Goal: Communication & Community: Answer question/provide support

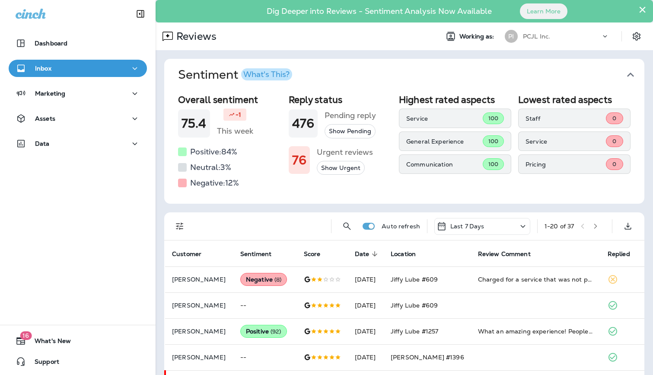
click at [565, 40] on div "PCJL Inc." at bounding box center [562, 36] width 78 height 13
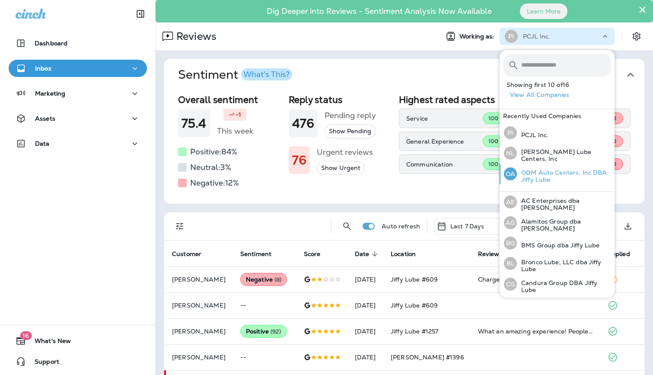
click at [552, 166] on div "OA ODM Auto Centers, Inc DBA Jiffy Lube" at bounding box center [557, 173] width 114 height 21
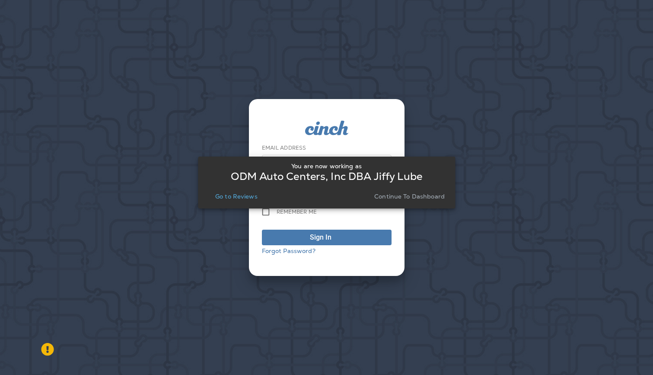
click at [237, 196] on p "Go to Reviews" at bounding box center [236, 196] width 42 height 7
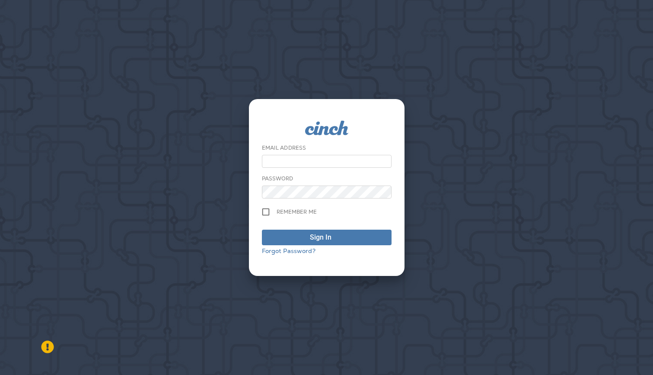
click at [289, 159] on input "email" at bounding box center [327, 161] width 130 height 13
click at [332, 164] on input "email" at bounding box center [327, 161] width 130 height 13
type input "**********"
click at [341, 227] on div "Sign In" at bounding box center [327, 226] width 130 height 38
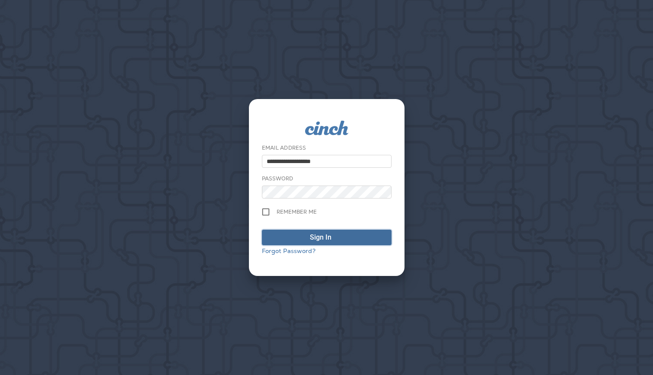
click at [341, 232] on div "submit" at bounding box center [339, 237] width 9 height 10
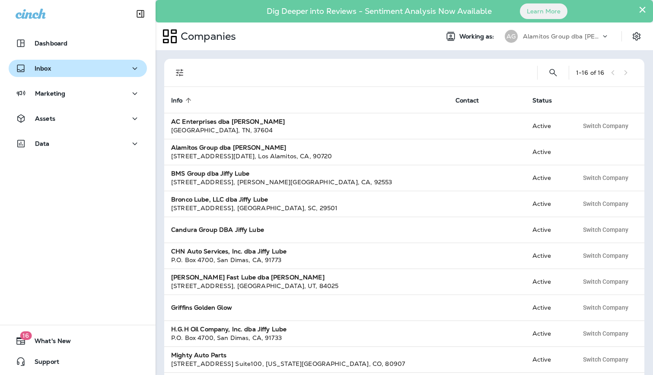
click at [47, 69] on p "Inbox" at bounding box center [43, 68] width 16 height 7
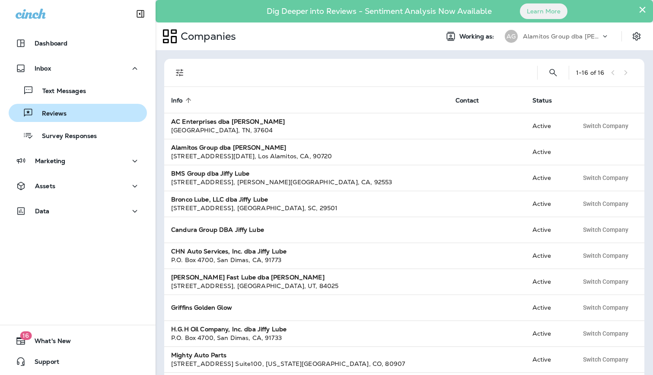
click at [70, 115] on div "Reviews" at bounding box center [77, 112] width 131 height 13
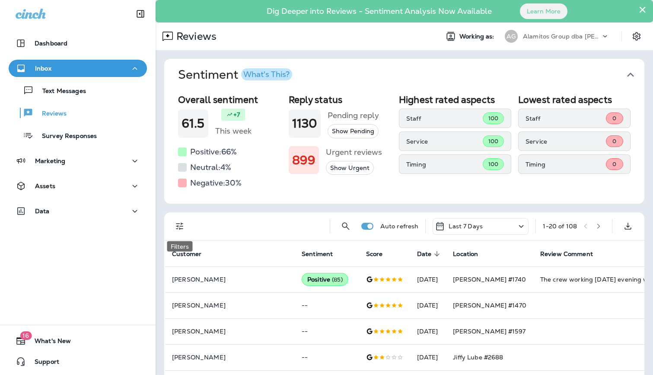
click at [182, 225] on icon "Filters" at bounding box center [180, 226] width 10 height 10
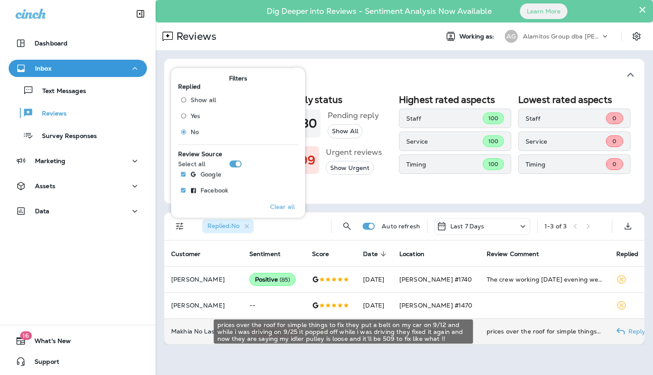
click at [509, 333] on div "prices over the roof for simple things to fix they put a belt on my car on 9/12…" at bounding box center [544, 331] width 116 height 9
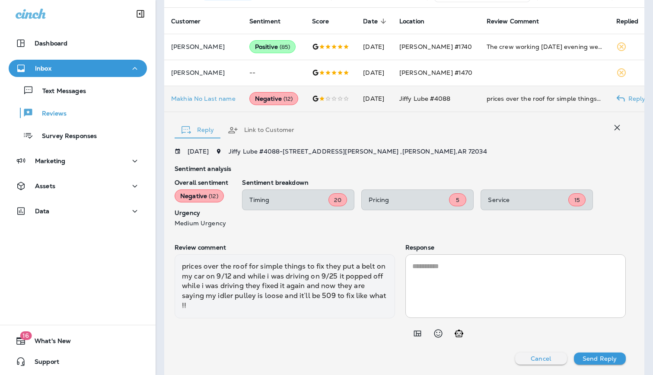
scroll to position [232, 0]
click at [413, 335] on icon "Add in a premade template" at bounding box center [416, 334] width 7 height 6
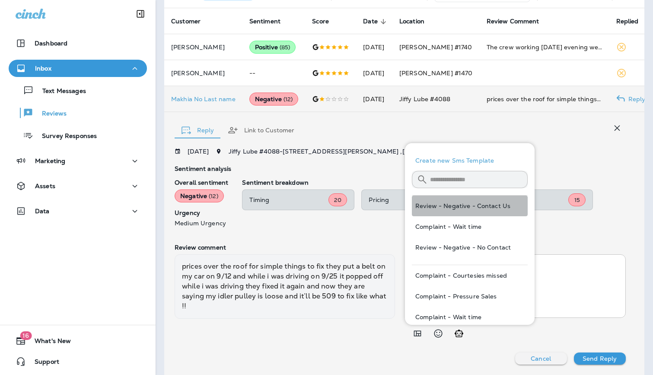
click at [493, 207] on button "Review - Negative - Contact Us" at bounding box center [470, 205] width 116 height 21
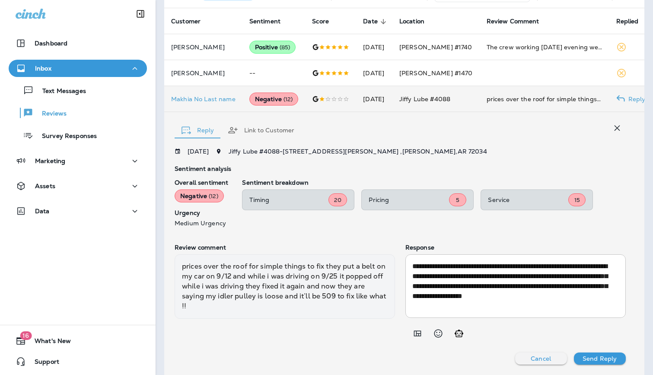
click at [598, 362] on button "Send Reply" at bounding box center [600, 358] width 52 height 12
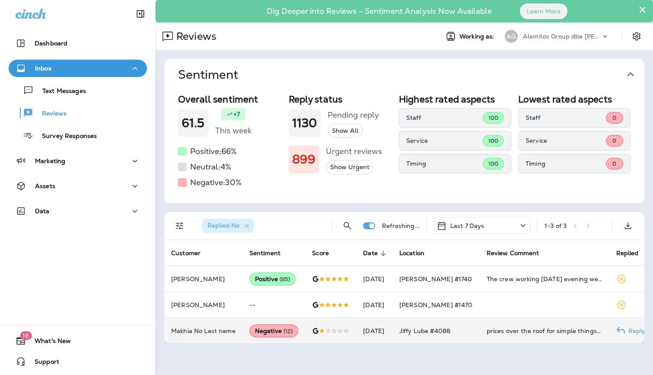
scroll to position [0, 0]
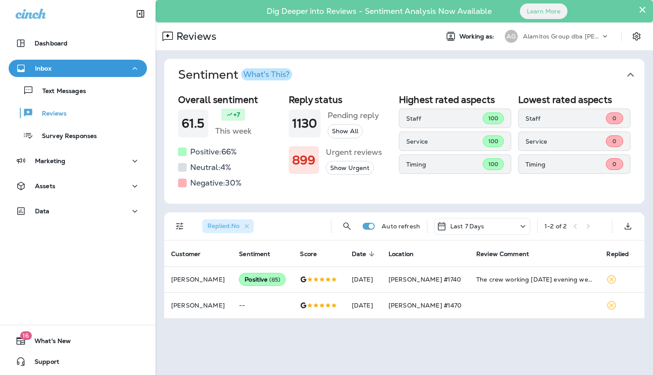
click at [583, 30] on div "Alamitos Group dba [PERSON_NAME]" at bounding box center [562, 36] width 78 height 13
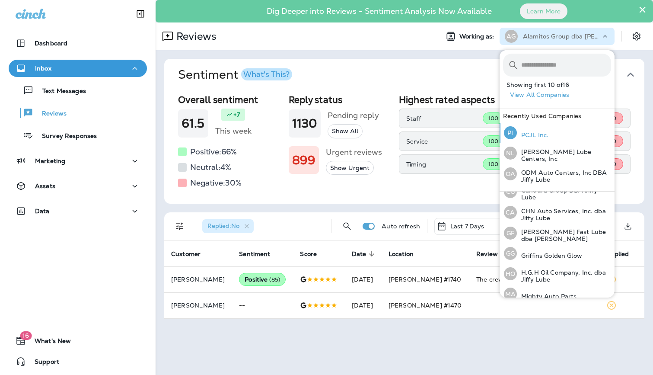
scroll to position [137, 0]
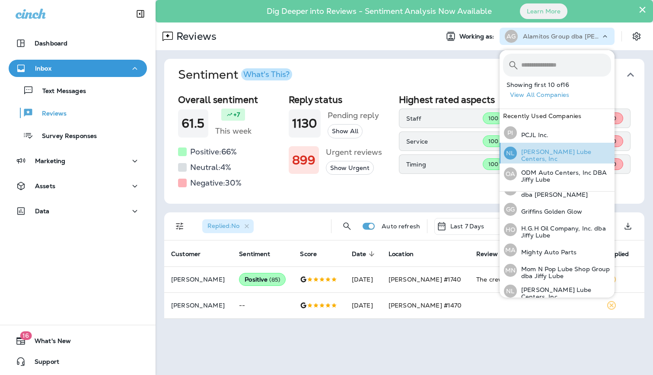
click at [559, 156] on p "[PERSON_NAME] Lube Centers, Inc" at bounding box center [564, 155] width 94 height 14
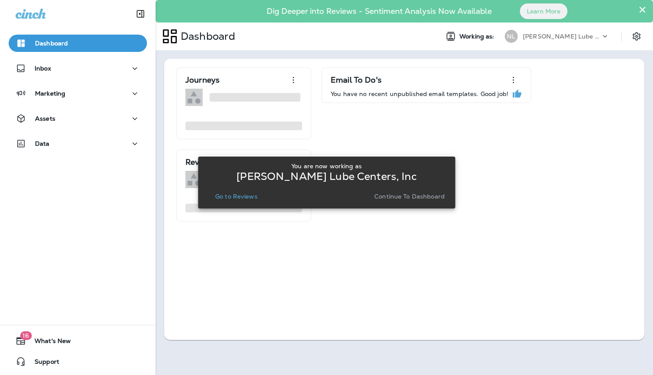
click at [249, 199] on p "Go to Reviews" at bounding box center [236, 196] width 42 height 7
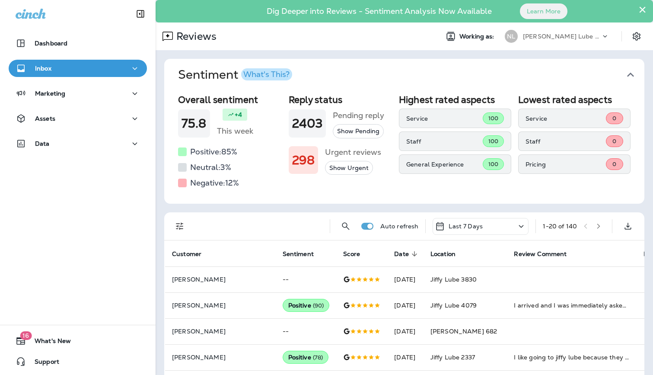
click at [178, 229] on icon "Filters" at bounding box center [180, 226] width 10 height 10
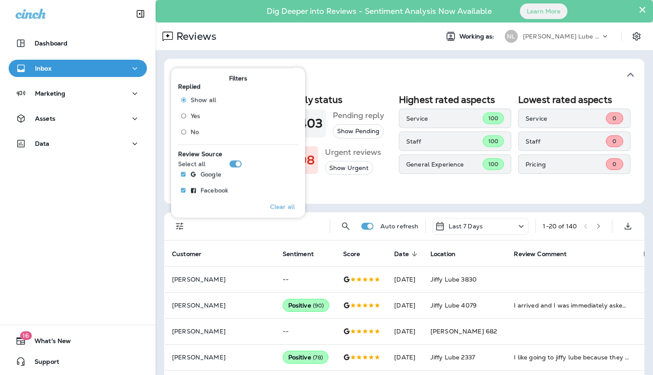
click at [197, 125] on label "No" at bounding box center [196, 132] width 39 height 14
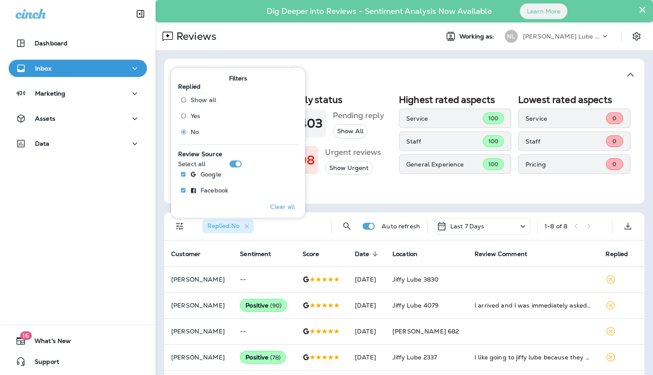
click at [380, 199] on div "Overall sentiment 75.8 +4 This week Positive: 85 % Neutral: 3 % Negative: 12 % …" at bounding box center [404, 147] width 480 height 113
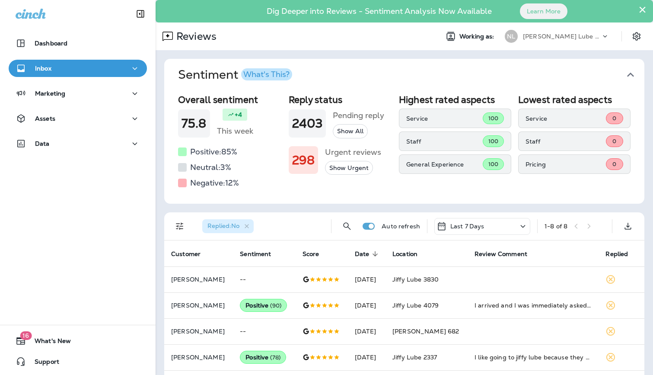
click at [589, 38] on p "[PERSON_NAME] Lube Centers, Inc" at bounding box center [562, 36] width 78 height 7
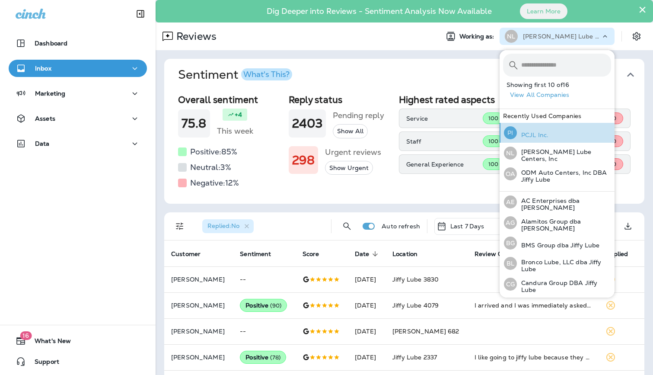
click at [550, 138] on div "PI PCJL Inc." at bounding box center [525, 133] width 51 height 20
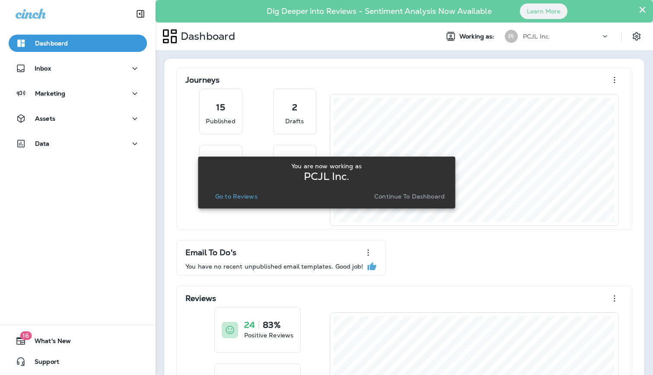
click at [246, 200] on button "Go to Reviews" at bounding box center [236, 196] width 49 height 12
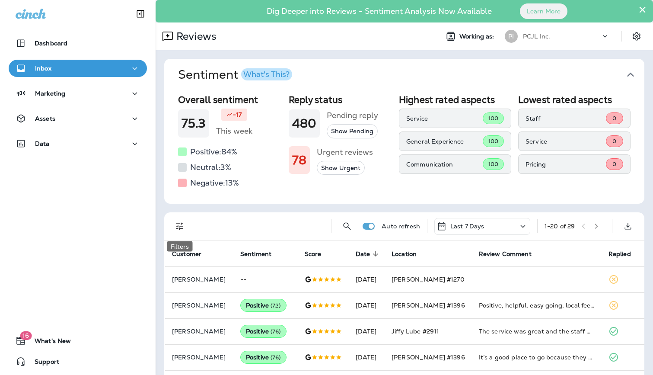
click at [181, 227] on icon "Filters" at bounding box center [180, 226] width 10 height 10
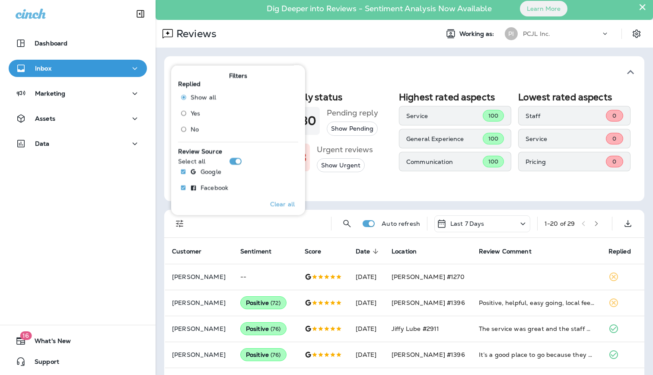
scroll to position [3, 0]
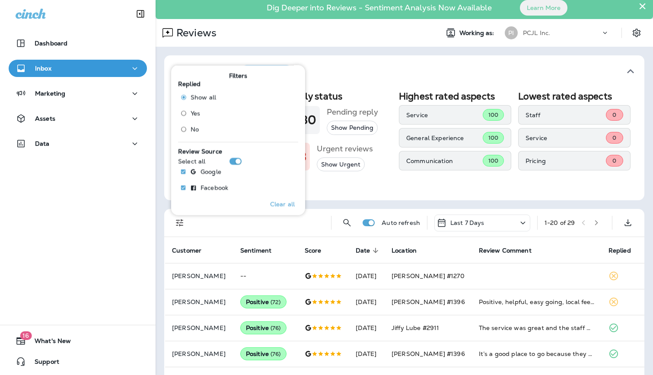
click at [200, 129] on label "No" at bounding box center [196, 129] width 39 height 14
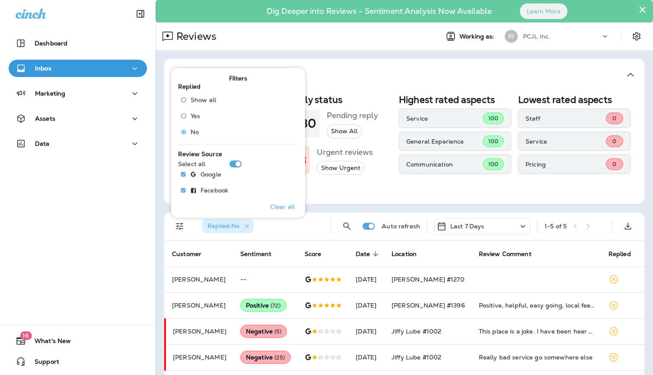
click at [448, 190] on div "Overall sentiment 75.3 -17 This week Positive: 84 % Neutral: 3 % Negative: 13 %…" at bounding box center [404, 147] width 480 height 113
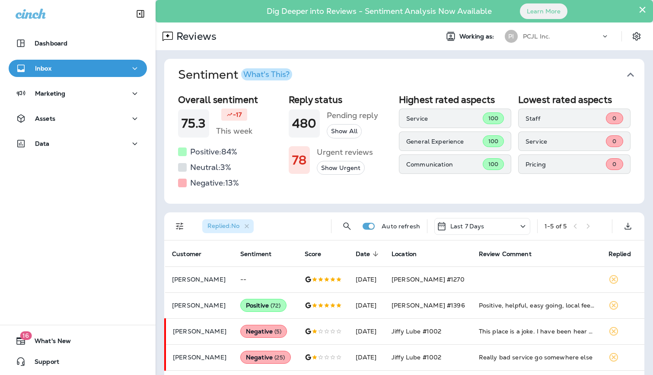
scroll to position [30, 0]
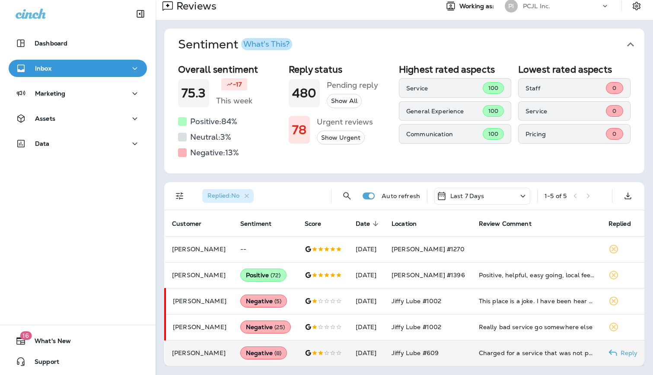
click at [510, 353] on div "Charged for a service that was not provided nor did I give permission to have d…" at bounding box center [537, 352] width 116 height 9
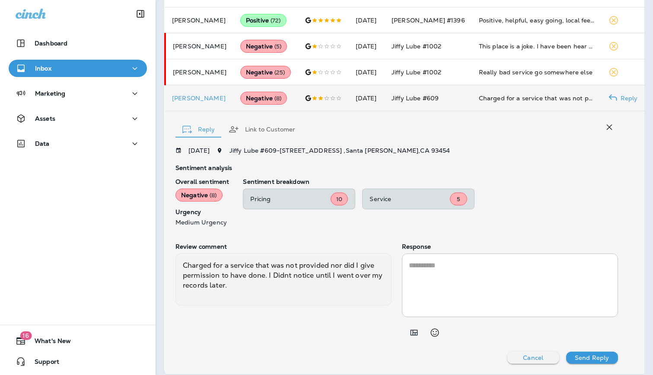
scroll to position [283, 0]
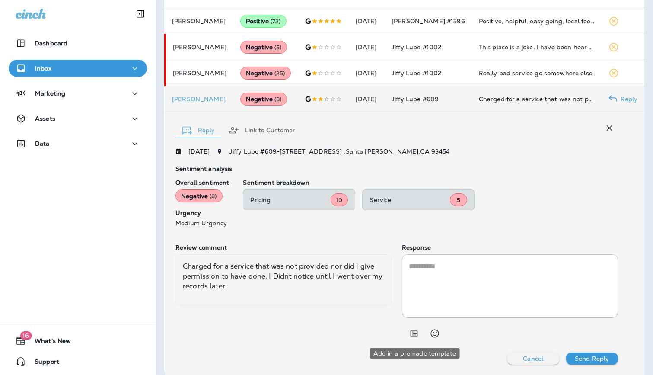
click at [412, 334] on icon "Add in a premade template" at bounding box center [413, 334] width 7 height 6
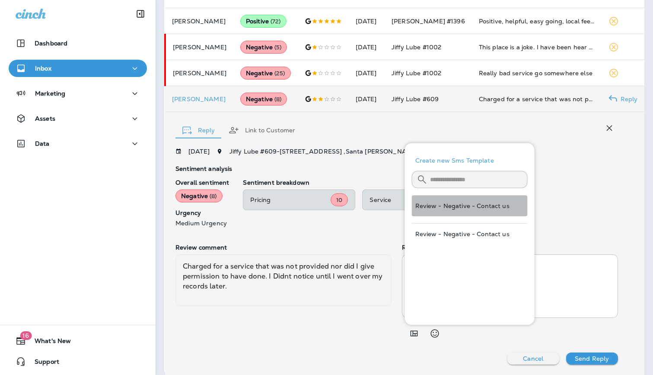
click at [460, 204] on button "Review - Negative - Contact us" at bounding box center [470, 205] width 116 height 21
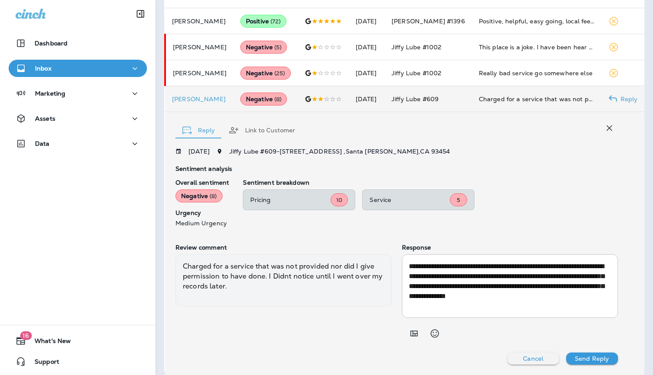
click at [585, 357] on p "Send Reply" at bounding box center [592, 358] width 34 height 7
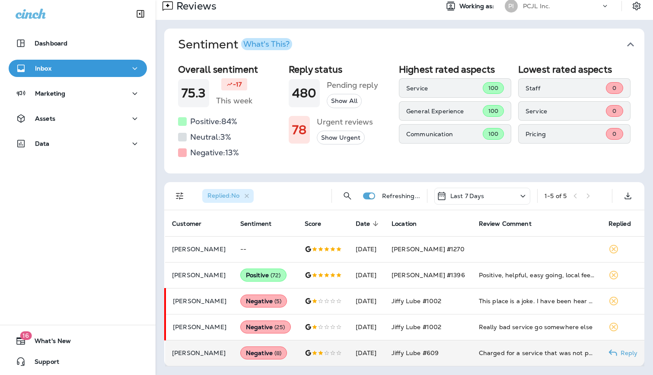
scroll to position [4, 0]
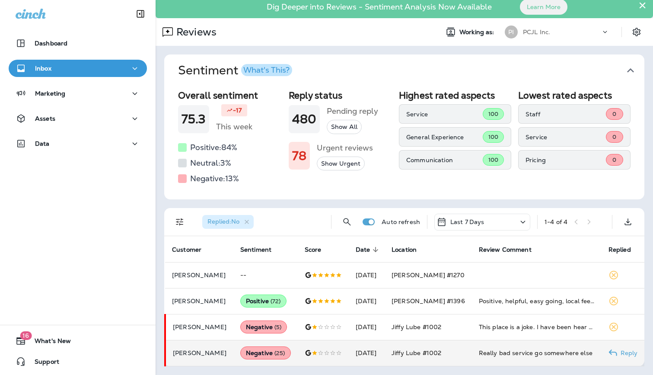
click at [522, 356] on div "Really bad service go somewhere else" at bounding box center [537, 352] width 116 height 9
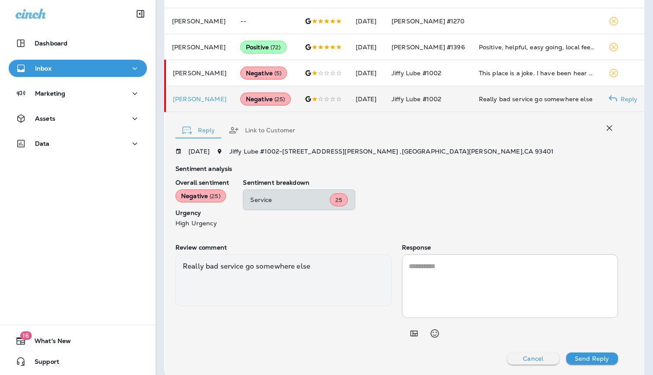
scroll to position [258, 0]
click at [412, 332] on icon "Add in a premade template" at bounding box center [413, 333] width 7 height 6
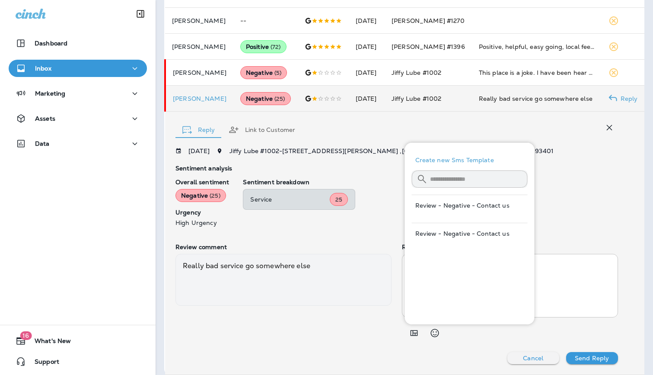
click at [465, 223] on button "Review - Negative - Contact us" at bounding box center [470, 233] width 116 height 21
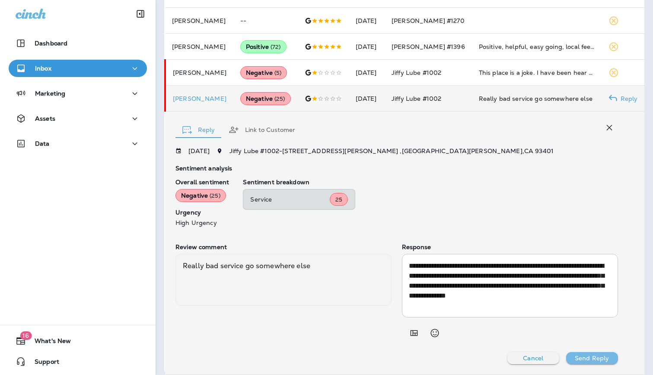
click at [591, 356] on p "Send Reply" at bounding box center [592, 357] width 34 height 7
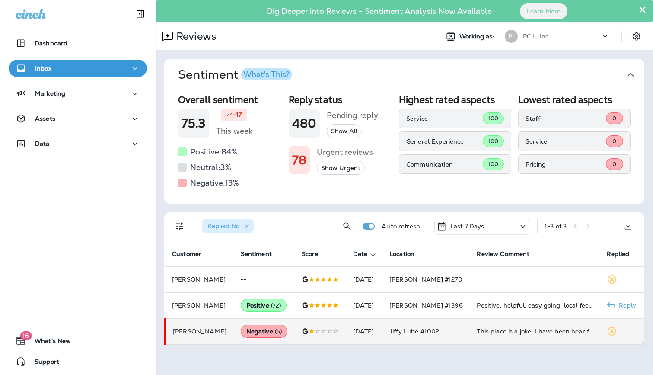
scroll to position [0, 0]
click at [468, 331] on td "Jiffy Lube #1002" at bounding box center [425, 331] width 87 height 26
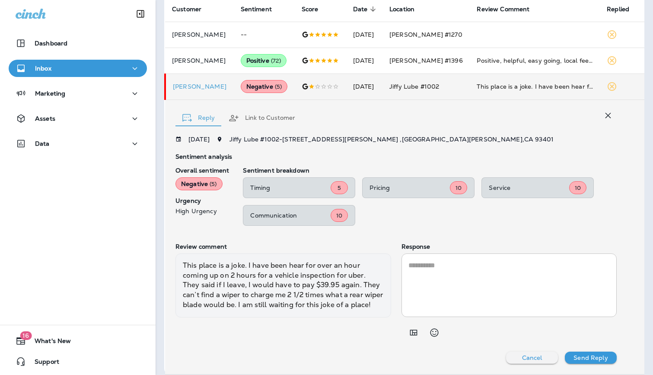
scroll to position [244, 0]
click at [416, 335] on icon "Add in a premade template" at bounding box center [413, 333] width 7 height 6
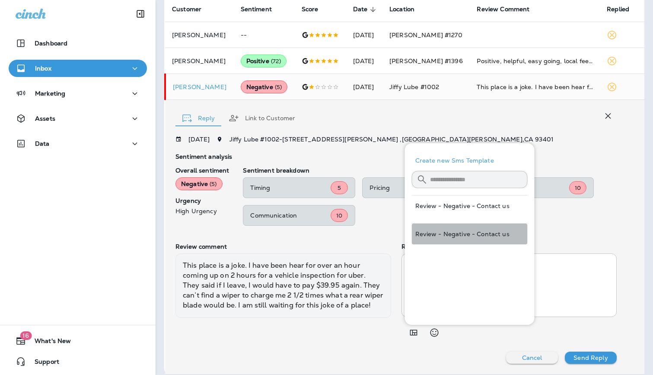
click at [449, 229] on button "Review - Negative - Contact us" at bounding box center [470, 233] width 116 height 21
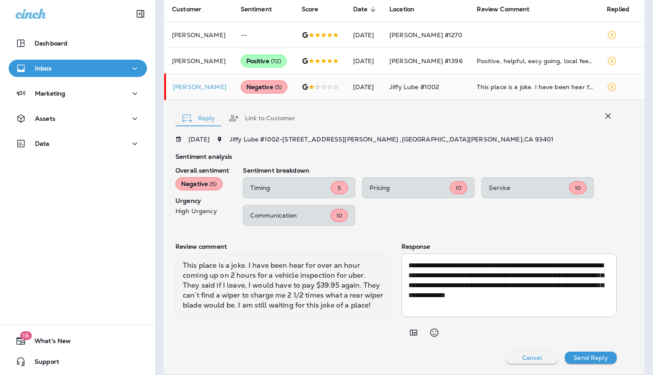
click at [528, 359] on p "Cancel" at bounding box center [532, 357] width 20 height 7
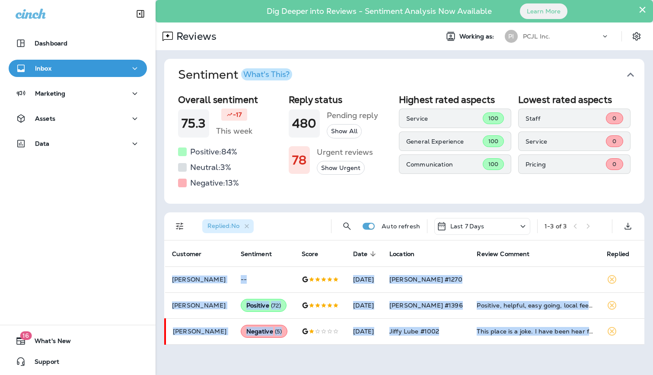
click at [528, 359] on div "× Dig Deeper into Reviews - Sentiment Analysis Now Available Learn More Reviews…" at bounding box center [404, 187] width 497 height 375
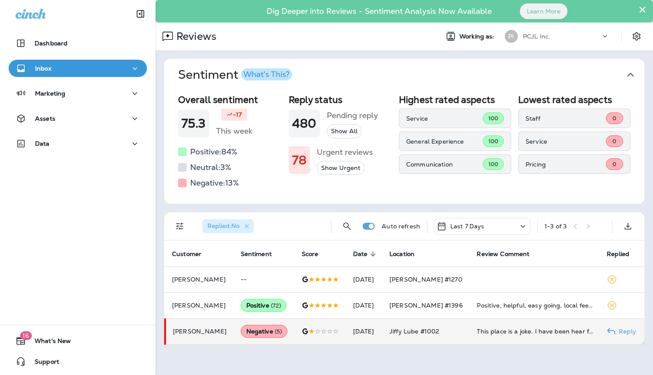
click at [439, 331] on span "Jiffy Lube #1002" at bounding box center [414, 331] width 50 height 8
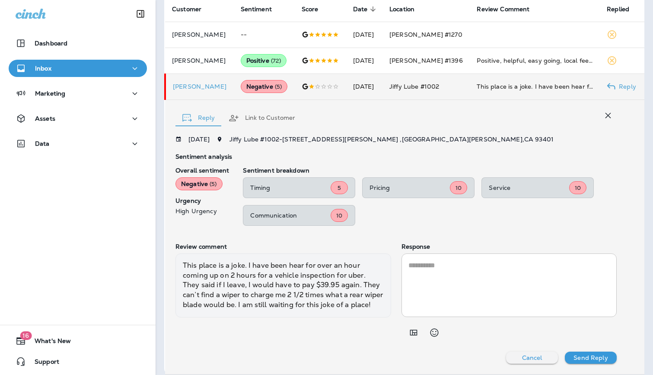
scroll to position [244, 0]
click at [591, 359] on p "Send Reply" at bounding box center [590, 357] width 34 height 7
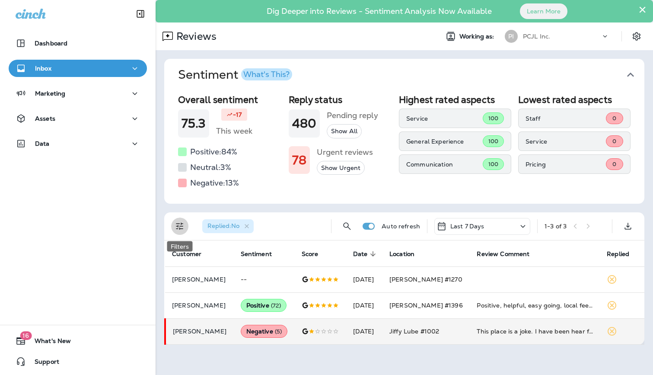
click at [179, 226] on icon "Filters" at bounding box center [180, 226] width 10 height 10
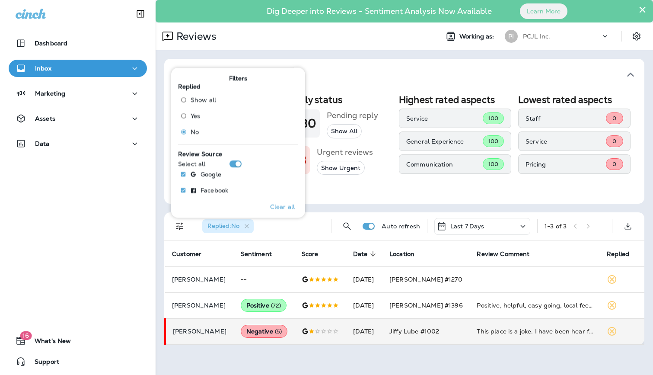
click at [195, 102] on span "Show all" at bounding box center [203, 99] width 25 height 7
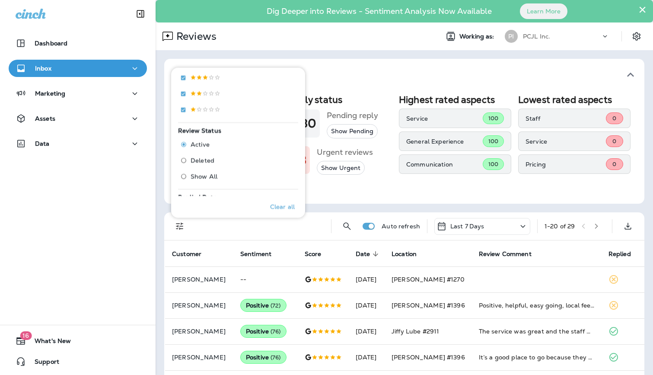
scroll to position [179, 0]
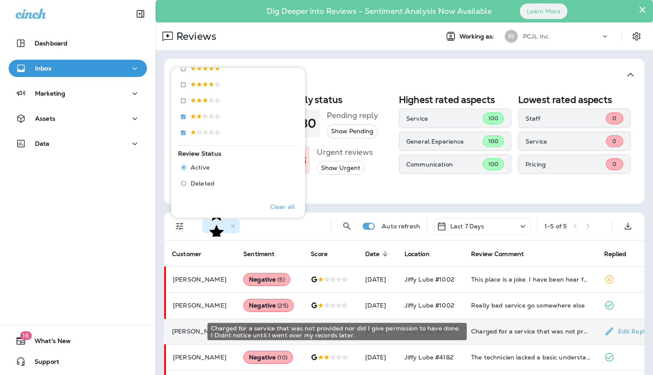
click at [515, 327] on div "Charged for a service that was not provided nor did I give permission to have d…" at bounding box center [530, 331] width 119 height 9
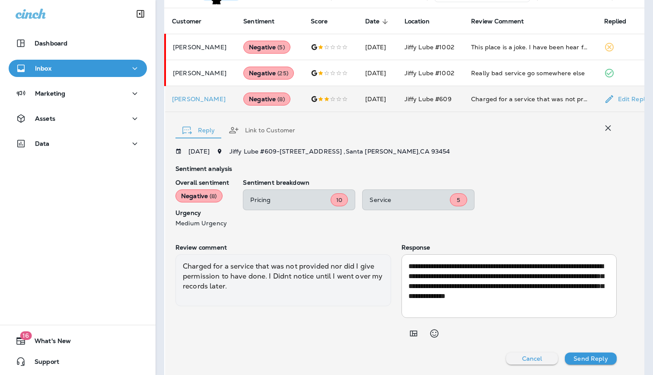
scroll to position [225, 0]
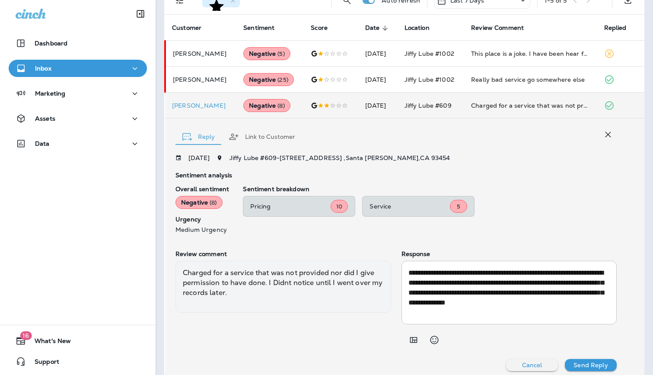
click at [271, 141] on button "Link to Customer" at bounding box center [262, 136] width 80 height 31
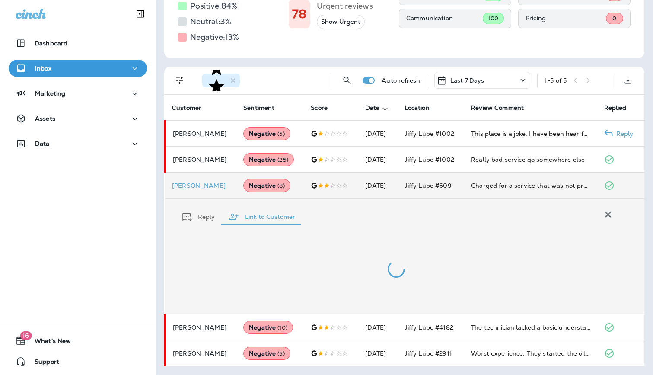
scroll to position [150, 0]
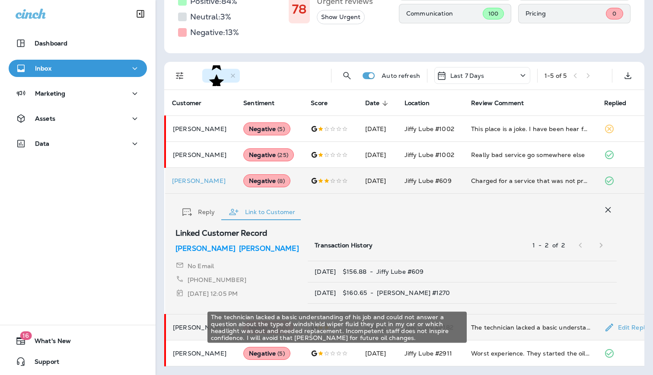
click at [495, 326] on div "The technician lacked a basic understanding of his job and could not answer a q…" at bounding box center [530, 327] width 119 height 9
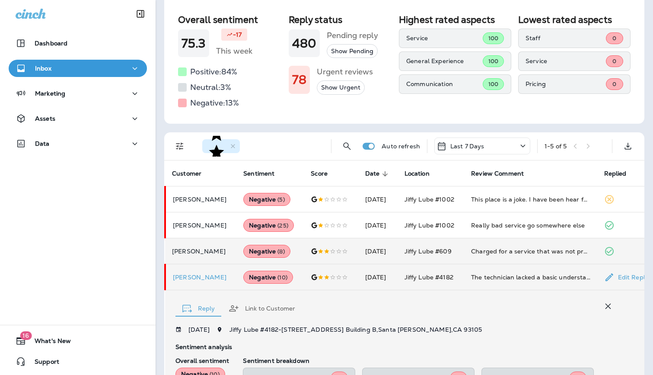
scroll to position [0, 0]
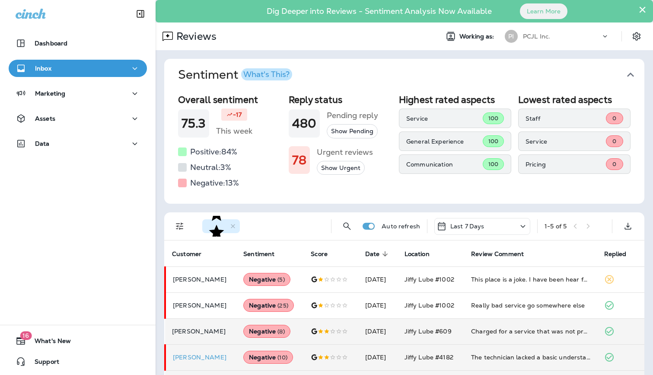
click at [543, 39] on p "PCJL Inc." at bounding box center [536, 36] width 27 height 7
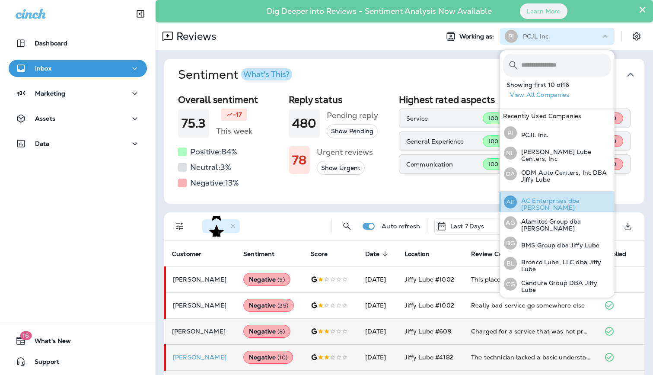
click at [549, 204] on p "AC Enterprises dba [PERSON_NAME]" at bounding box center [564, 204] width 94 height 14
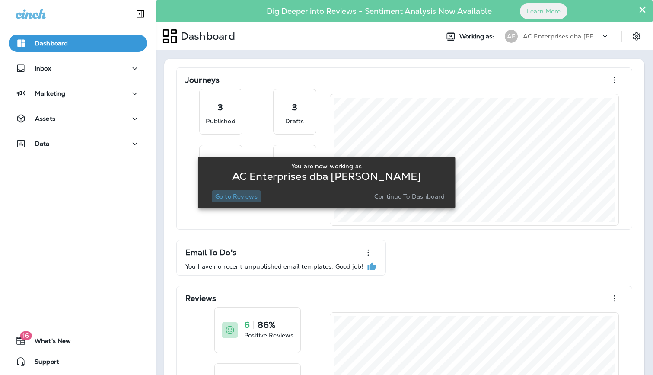
click at [240, 196] on p "Go to Reviews" at bounding box center [236, 196] width 42 height 7
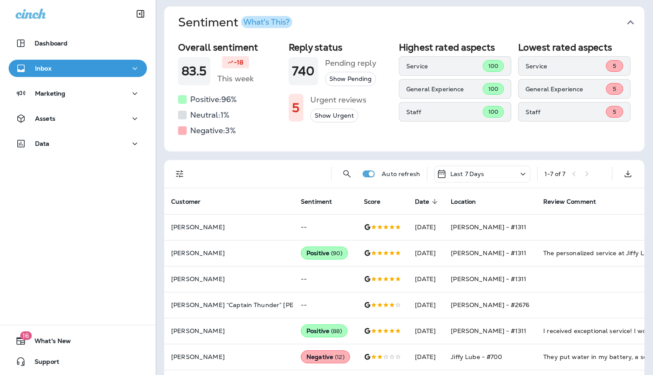
scroll to position [82, 0]
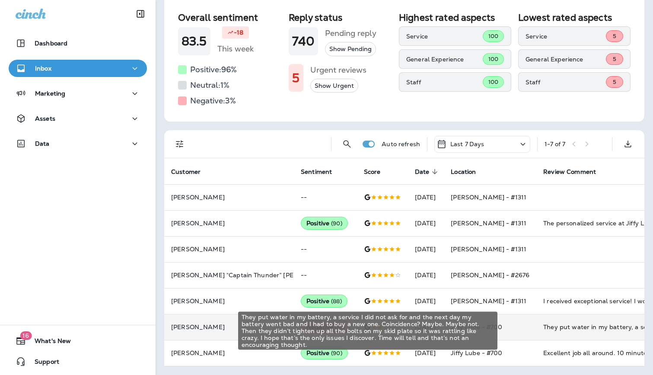
click at [543, 326] on div "They put water in my battery, a service I did not ask for and the next day my b…" at bounding box center [601, 326] width 116 height 9
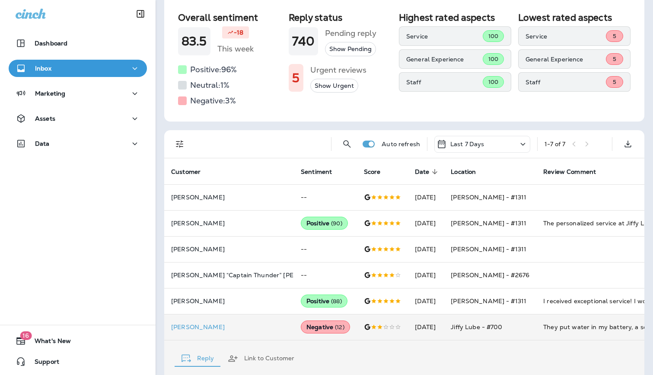
scroll to position [309, 0]
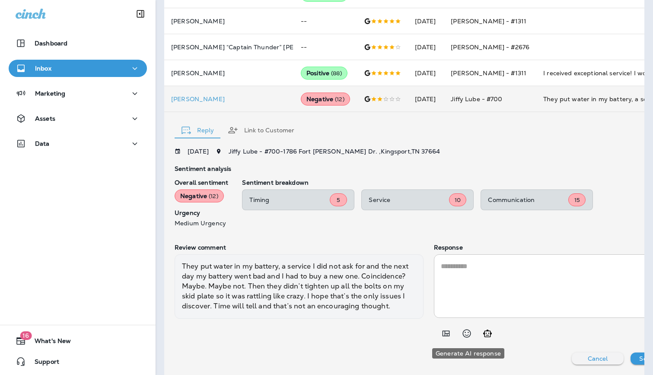
click at [482, 331] on icon "Generate AI response" at bounding box center [487, 333] width 10 height 10
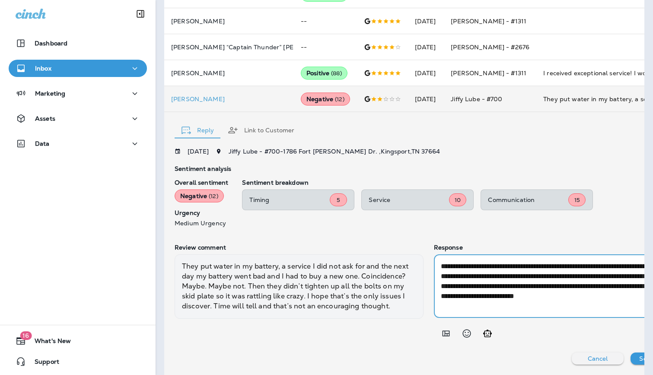
drag, startPoint x: 452, startPoint y: 294, endPoint x: 603, endPoint y: 344, distance: 159.2
click at [604, 344] on div "**********" at bounding box center [429, 256] width 508 height 216
click at [524, 295] on textarea "**********" at bounding box center [548, 286] width 215 height 50
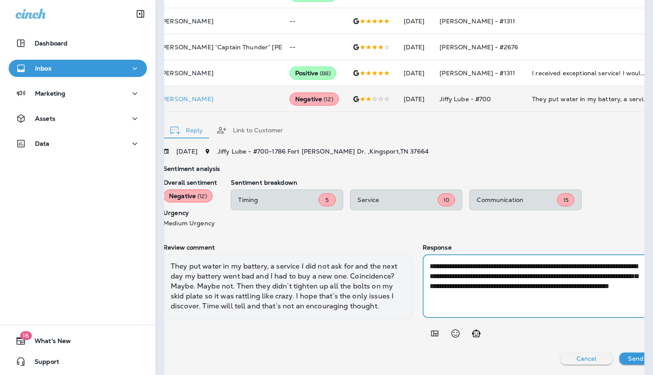
scroll to position [308, 0]
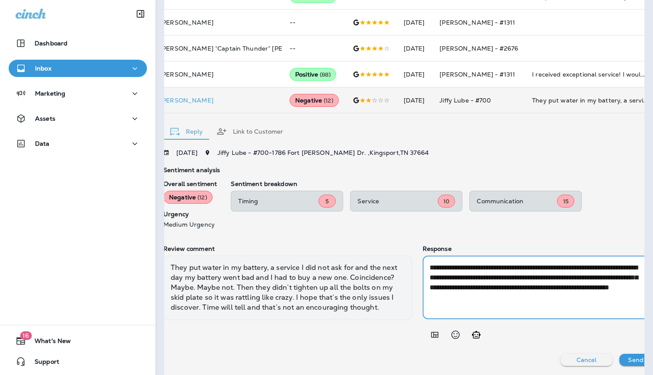
click at [522, 296] on textarea "**********" at bounding box center [536, 287] width 215 height 50
click at [512, 298] on textarea "**********" at bounding box center [536, 287] width 215 height 50
click at [560, 298] on textarea "**********" at bounding box center [536, 288] width 215 height 50
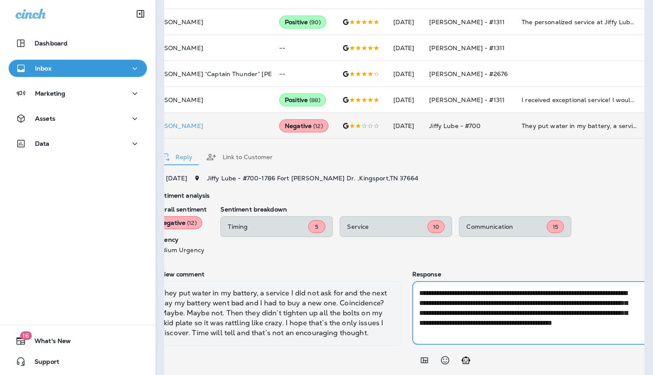
scroll to position [344, 0]
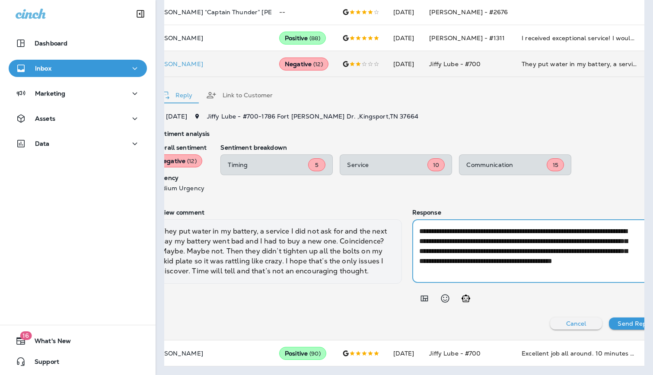
type textarea "**********"
click at [617, 324] on p "Send Reply" at bounding box center [634, 323] width 34 height 7
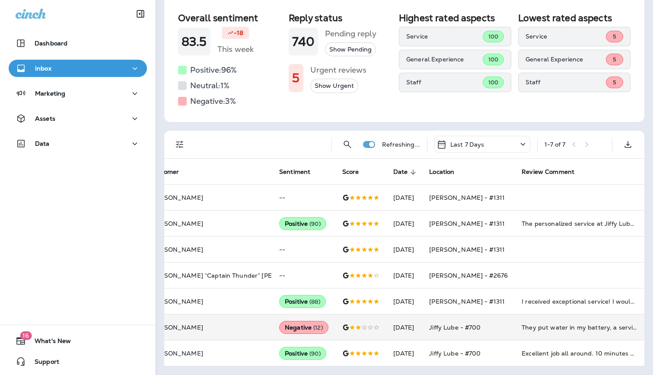
scroll to position [82, 0]
click at [386, 332] on td "[DATE]" at bounding box center [404, 327] width 36 height 26
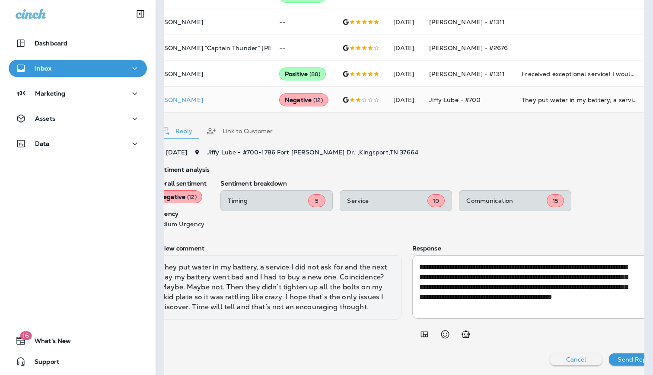
scroll to position [0, 0]
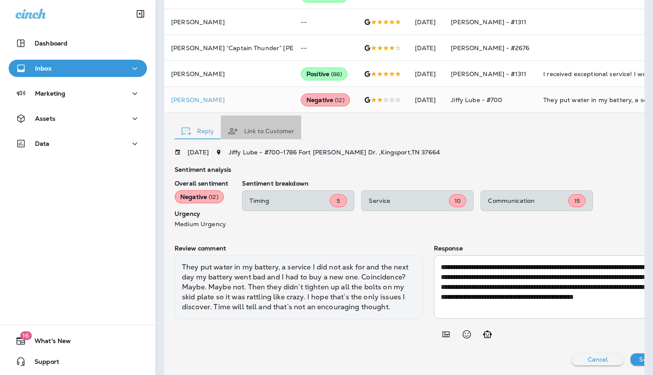
click at [284, 130] on button "Link to Customer" at bounding box center [261, 130] width 80 height 31
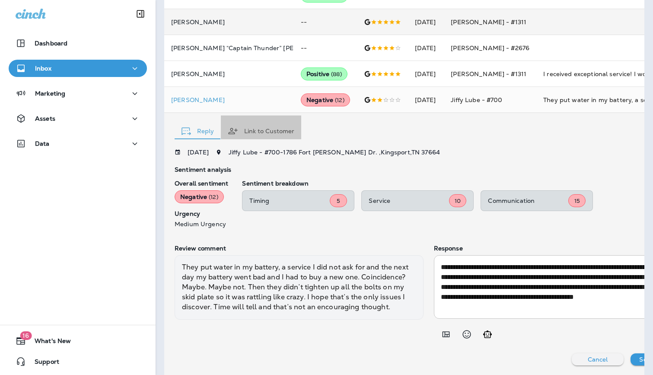
scroll to position [197, 0]
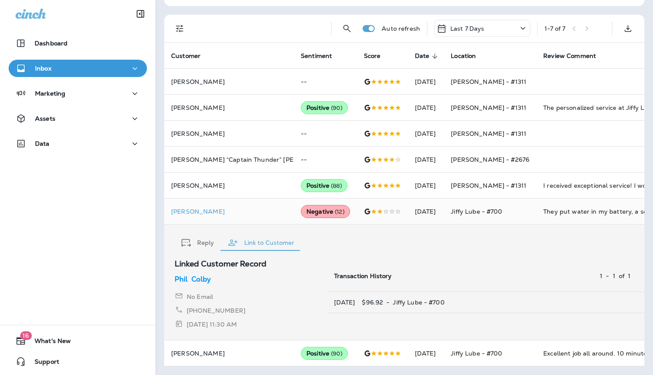
click at [410, 297] on td "[DATE] $96.92 - Jiffy Lube - #700" at bounding box center [505, 302] width 356 height 21
click at [350, 302] on p "[DATE]" at bounding box center [344, 302] width 21 height 7
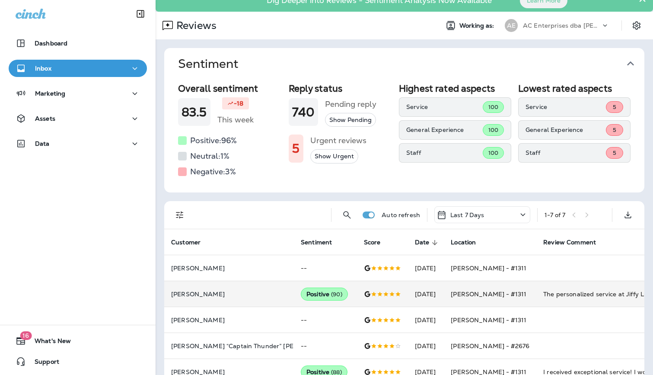
scroll to position [0, 0]
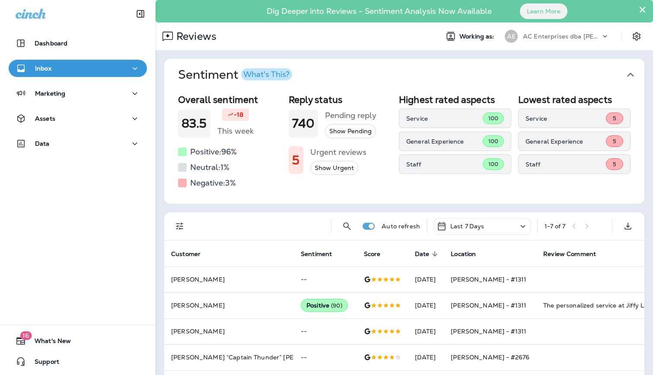
click at [588, 33] on p "AC Enterprises dba [PERSON_NAME]" at bounding box center [562, 36] width 78 height 7
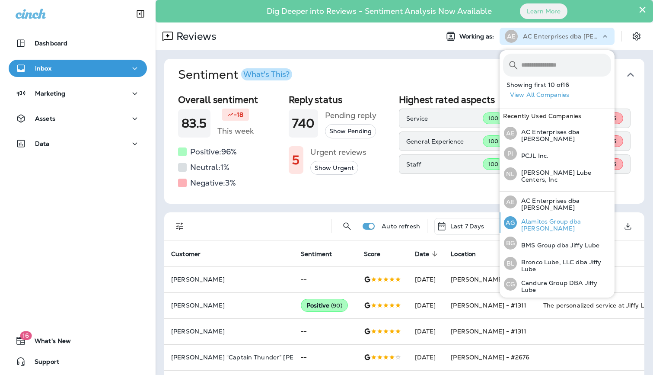
click at [554, 222] on p "Alamitos Group dba [PERSON_NAME]" at bounding box center [564, 225] width 94 height 14
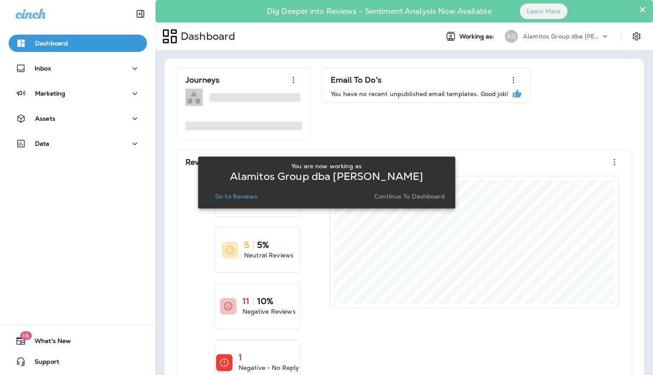
click at [226, 198] on p "Go to Reviews" at bounding box center [236, 196] width 42 height 7
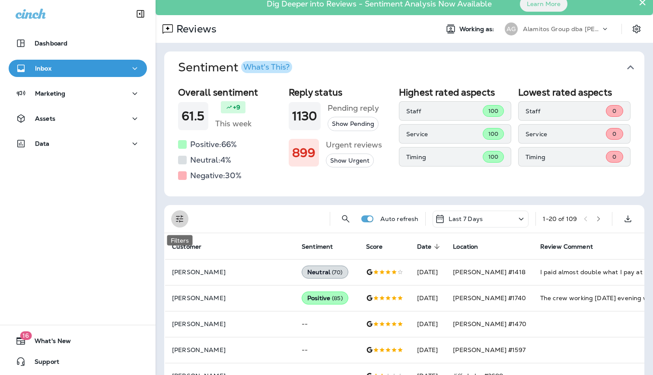
scroll to position [8, 0]
click at [175, 215] on icon "Filters" at bounding box center [180, 219] width 10 height 10
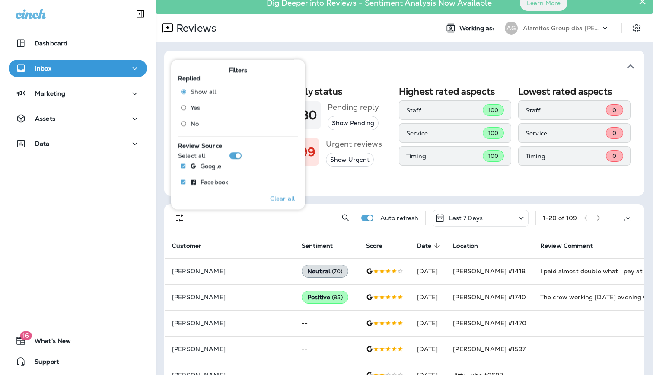
click at [196, 120] on span "No" at bounding box center [195, 123] width 8 height 7
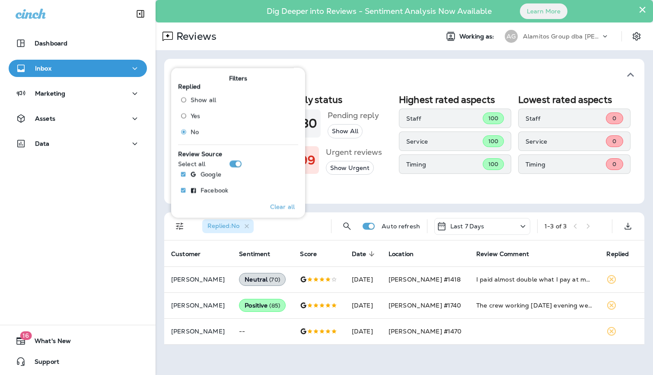
click at [467, 359] on div "× Dig Deeper into Reviews - Sentiment Analysis Now Available Learn More Reviews…" at bounding box center [404, 187] width 497 height 375
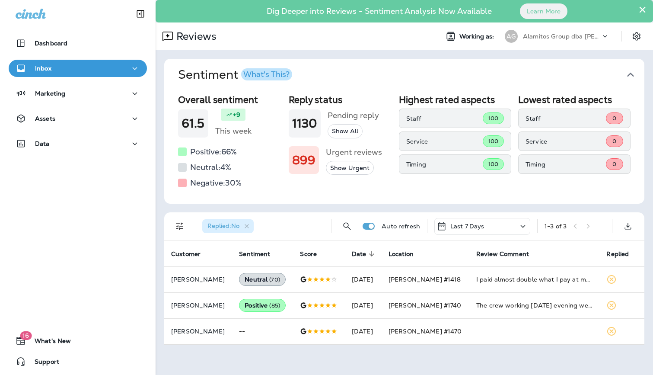
click at [542, 33] on p "Alamitos Group dba [PERSON_NAME]" at bounding box center [562, 36] width 78 height 7
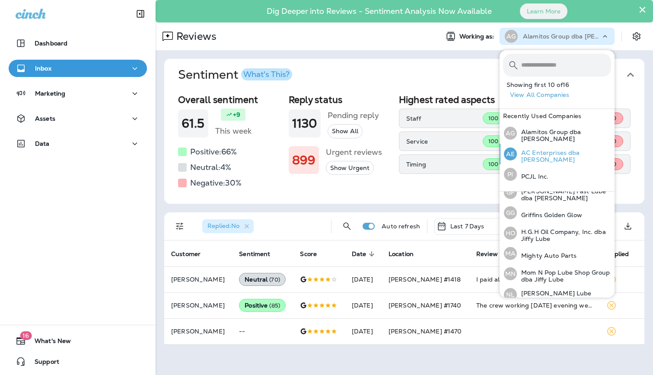
scroll to position [211, 0]
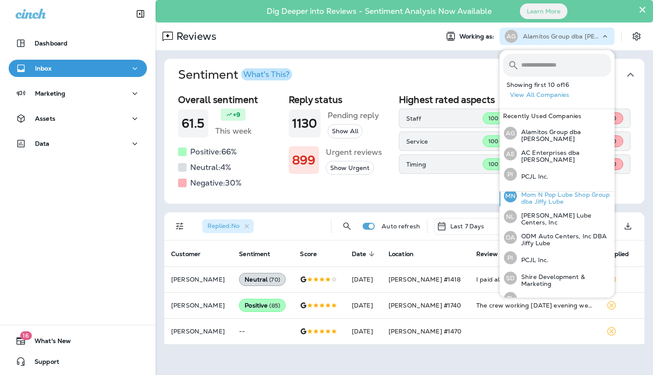
click at [542, 195] on p "Mom N Pop Lube Shop Group dba Jiffy Lube" at bounding box center [564, 198] width 94 height 14
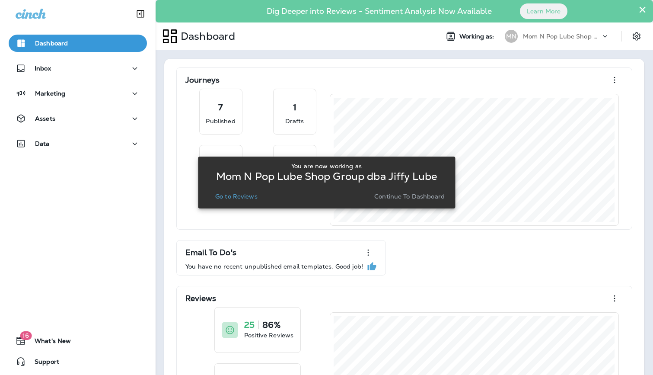
click at [218, 194] on p "Go to Reviews" at bounding box center [236, 196] width 42 height 7
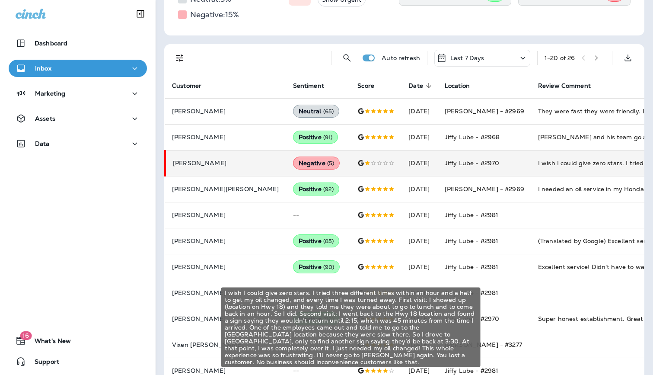
click at [546, 167] on div "I wish I could give zero stars. I tried three different times within an hour an…" at bounding box center [596, 163] width 116 height 9
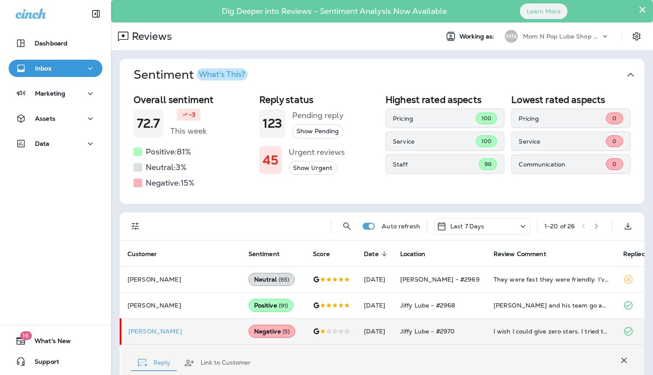
click at [544, 37] on p "Mom N Pop Lube Shop Group dba Jiffy Lube" at bounding box center [562, 36] width 78 height 7
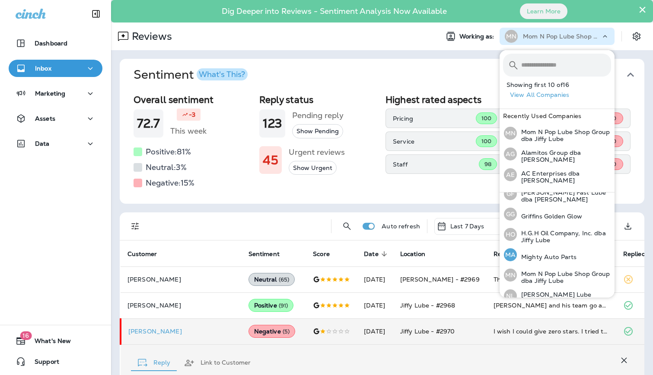
scroll to position [132, 0]
click at [566, 194] on p "[PERSON_NAME] Fast Lube dba [PERSON_NAME]" at bounding box center [564, 197] width 94 height 14
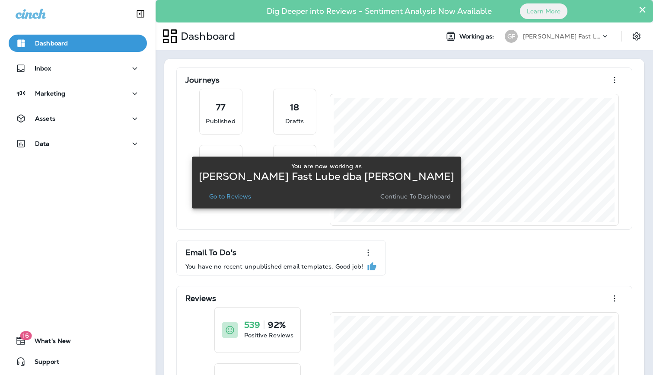
click at [239, 196] on p "Go to Reviews" at bounding box center [230, 196] width 42 height 7
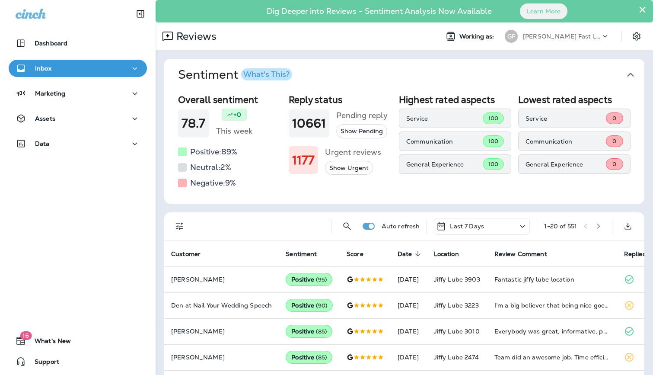
scroll to position [4, 0]
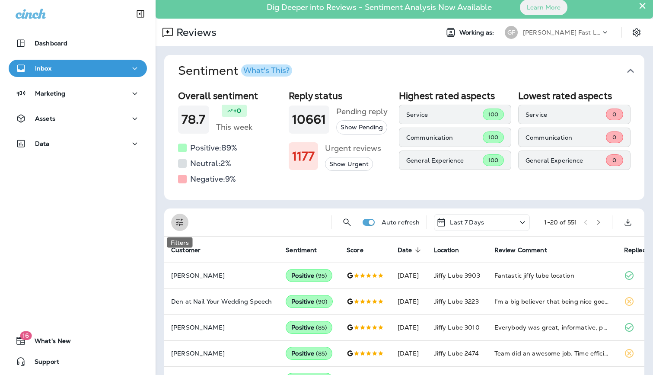
click at [187, 219] on button "Filters" at bounding box center [179, 221] width 17 height 17
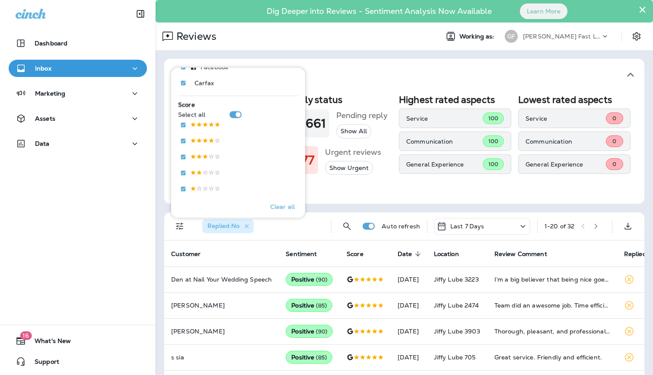
scroll to position [121, 0]
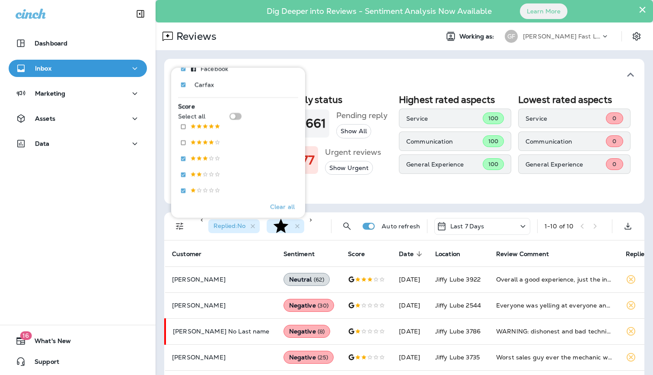
click at [384, 186] on div "Reply status 10661 Pending reply Show All 1177 Urgent reviews Show Urgent" at bounding box center [341, 141] width 104 height 95
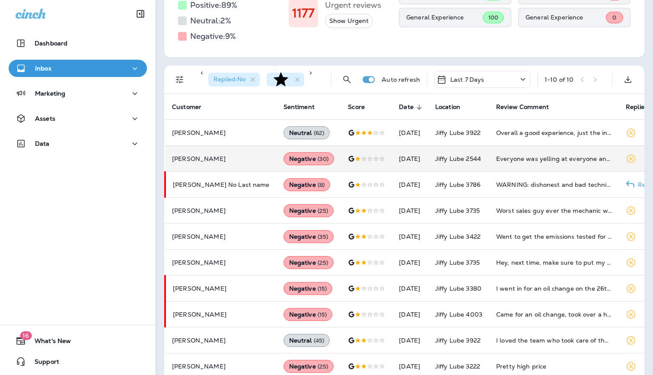
scroll to position [152, 0]
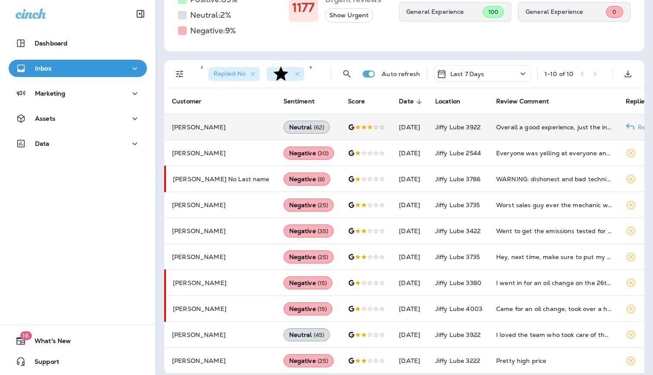
click at [557, 118] on td "Overall a good experience, just the inside of my car center console was covered…" at bounding box center [554, 127] width 130 height 26
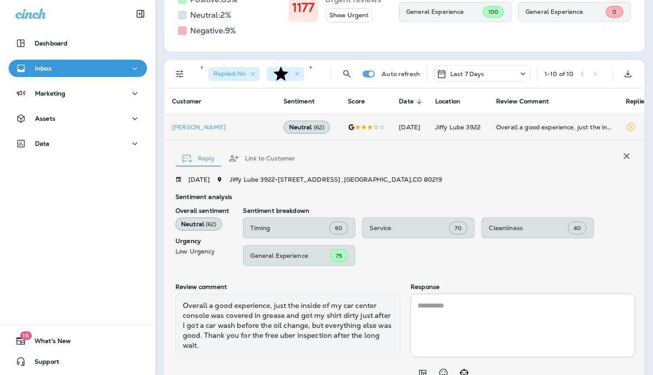
scroll to position [192, 0]
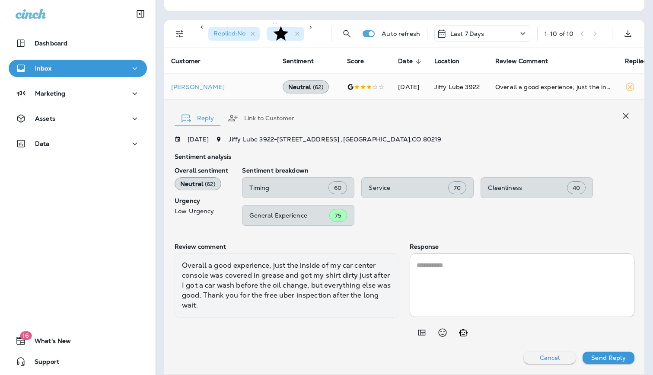
click at [430, 259] on div "* ​" at bounding box center [522, 285] width 225 height 64
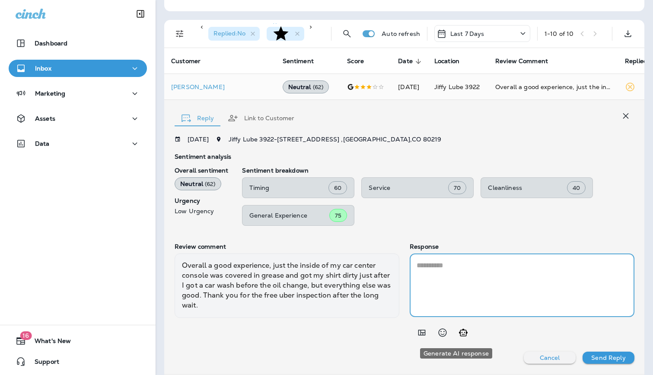
click at [458, 334] on icon "Generate AI response" at bounding box center [463, 332] width 10 height 10
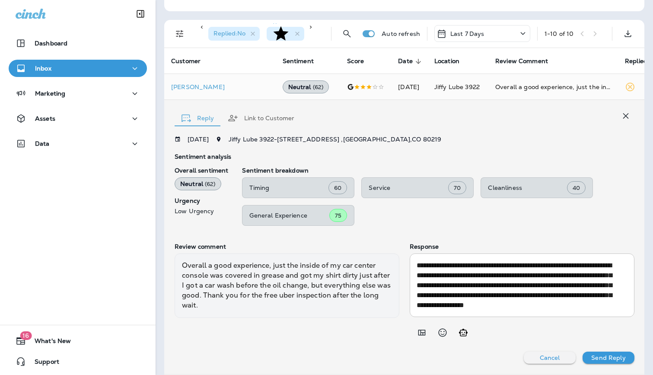
scroll to position [10, 0]
click at [598, 359] on p "Send Reply" at bounding box center [608, 357] width 34 height 7
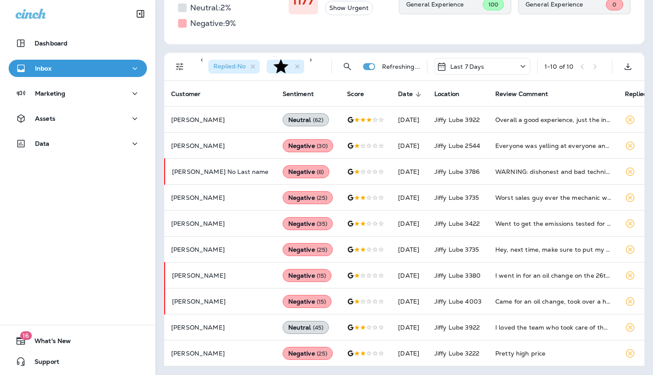
scroll to position [133, 0]
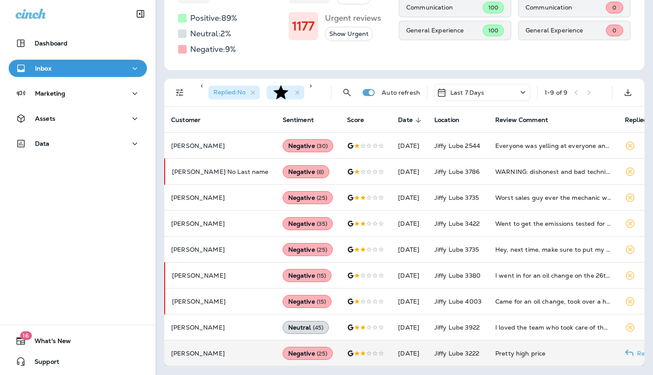
click at [517, 353] on div "Pretty high price" at bounding box center [553, 353] width 116 height 9
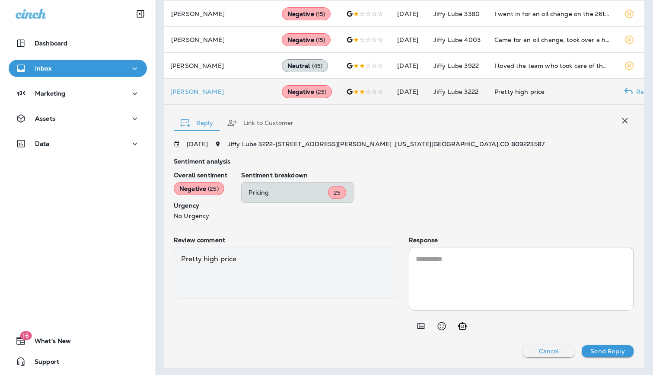
scroll to position [392, 0]
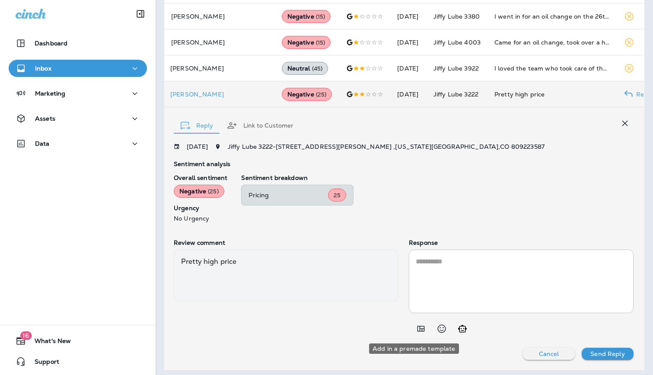
click at [416, 331] on icon "Add in a premade template" at bounding box center [421, 328] width 10 height 10
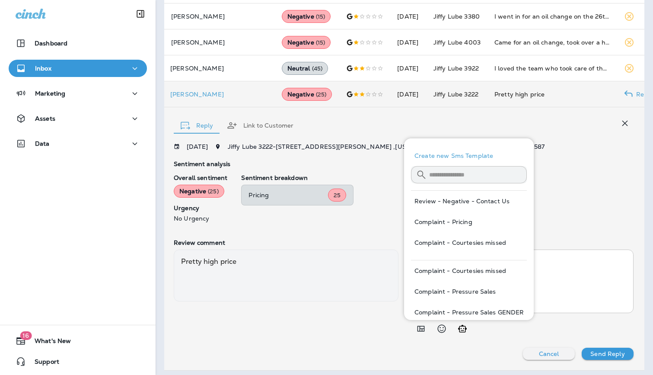
click at [465, 219] on button "Complaint - Pricing" at bounding box center [469, 221] width 116 height 21
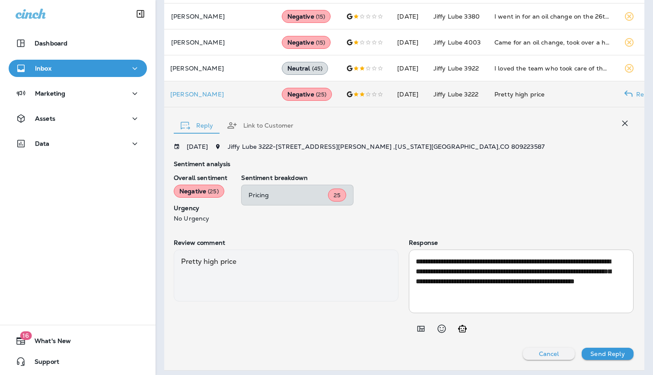
click at [592, 356] on p "Send Reply" at bounding box center [607, 353] width 34 height 7
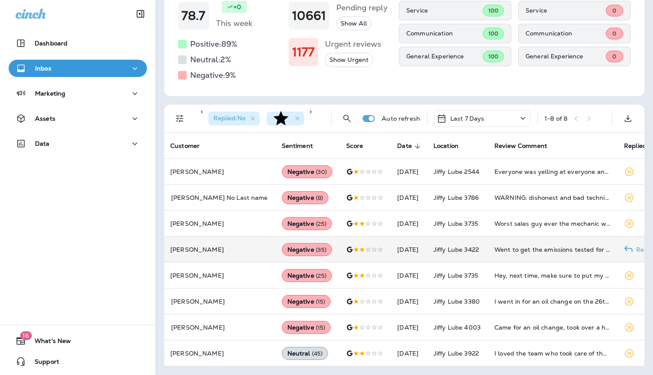
scroll to position [0, 1]
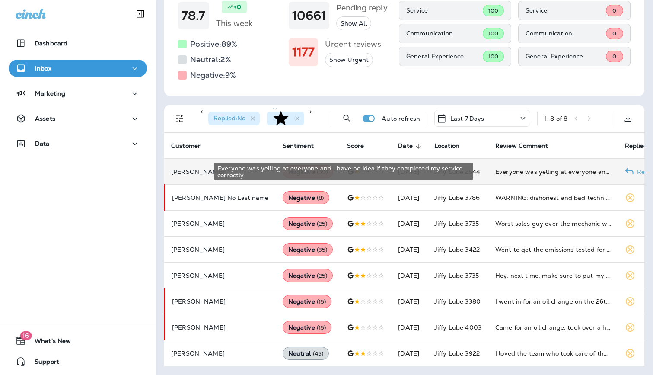
click at [507, 173] on div "Everyone was yelling at everyone and I have no idea if they completed my servic…" at bounding box center [553, 171] width 116 height 9
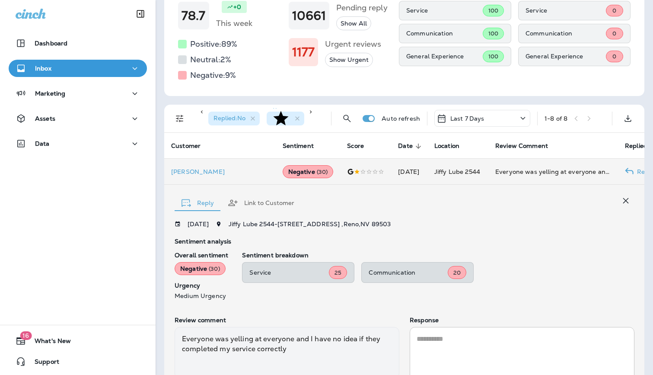
scroll to position [0, 2]
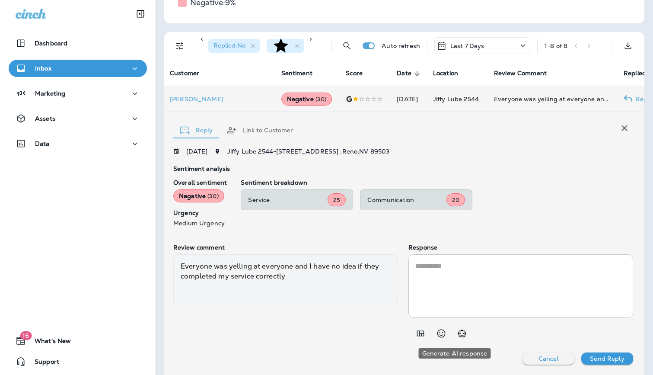
click at [457, 334] on icon "Generate AI response" at bounding box center [462, 333] width 10 height 10
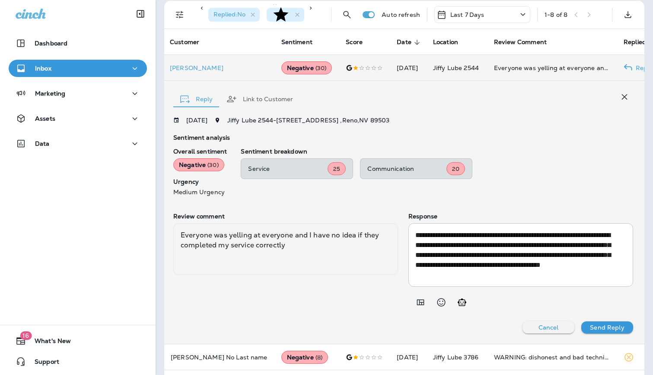
scroll to position [214, 0]
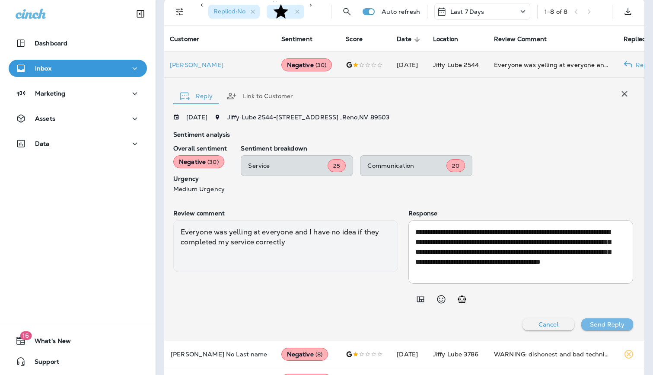
click at [590, 322] on p "Send Reply" at bounding box center [607, 324] width 34 height 7
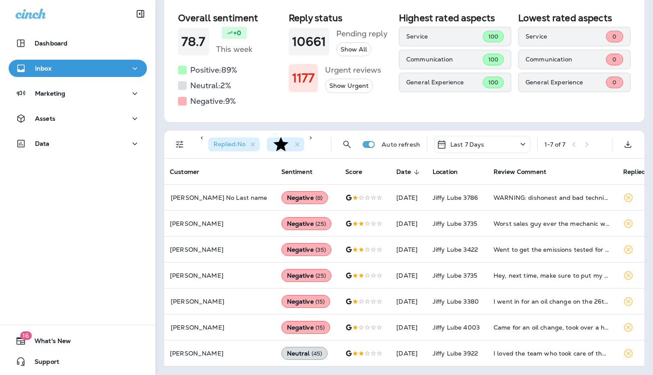
scroll to position [0, 2]
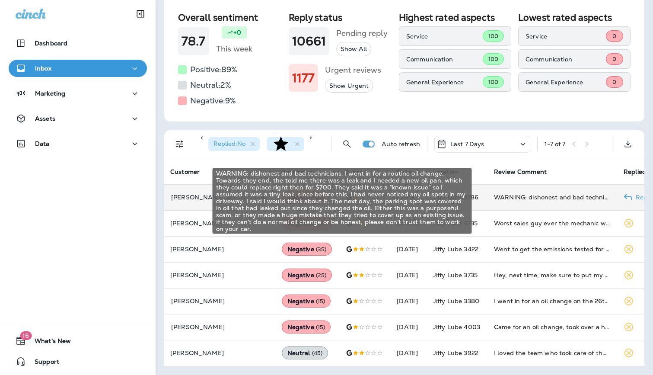
click at [540, 200] on div "WARNING: dishonest and bad technicians. I went in for a routine oil change. Tow…" at bounding box center [552, 197] width 116 height 9
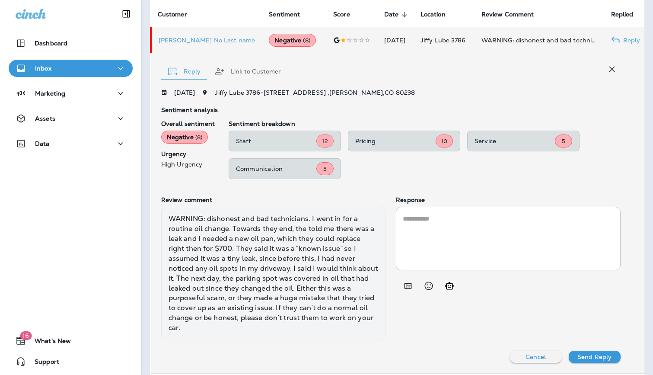
scroll to position [238, 0]
click at [406, 289] on icon "Add in a premade template" at bounding box center [407, 286] width 7 height 6
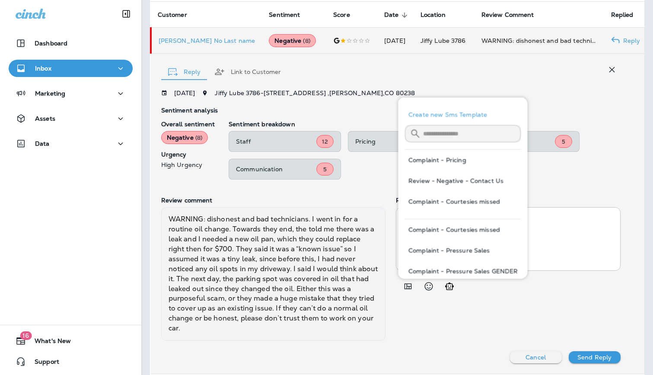
click at [484, 180] on button "Review - Negative - Contact Us" at bounding box center [463, 180] width 116 height 21
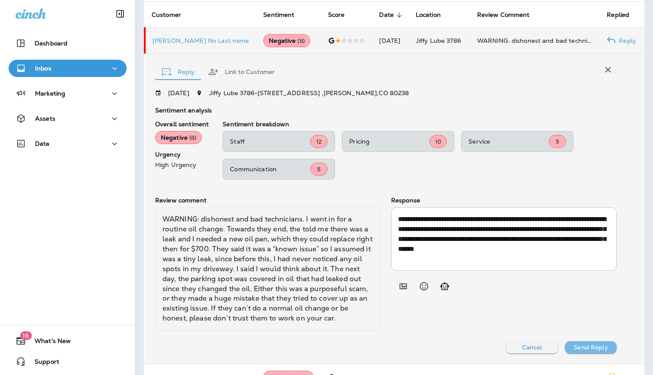
click at [600, 350] on p "Send Reply" at bounding box center [590, 346] width 34 height 7
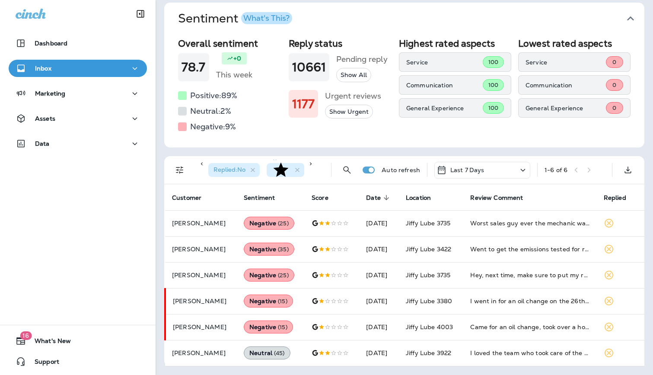
scroll to position [56, 0]
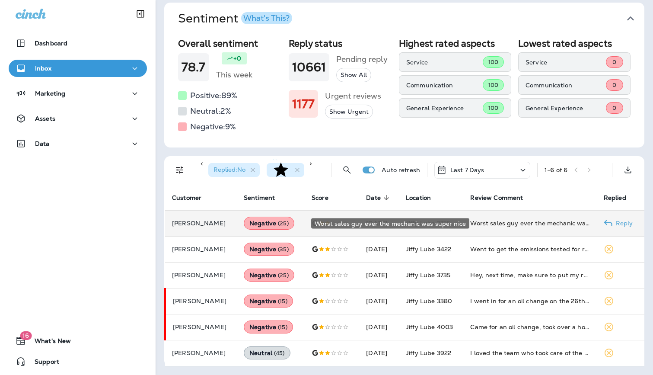
click at [514, 226] on div "Worst sales guy ever the mechanic was super nice" at bounding box center [529, 223] width 119 height 9
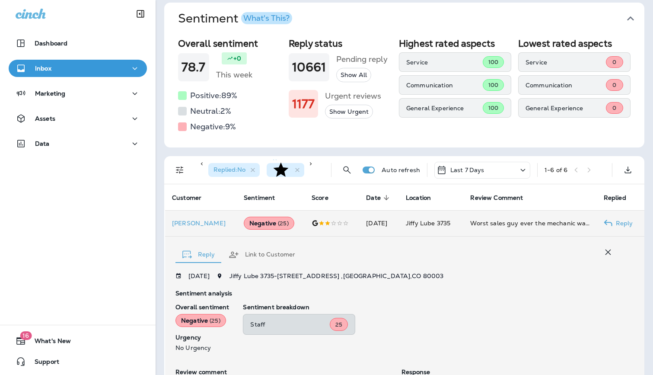
scroll to position [181, 0]
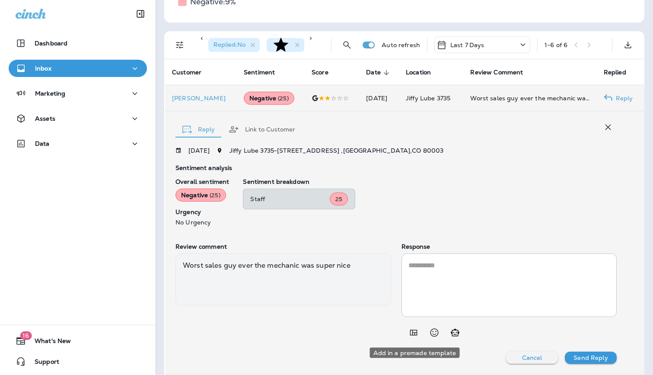
click at [416, 334] on icon "Add in a premade template" at bounding box center [413, 332] width 10 height 10
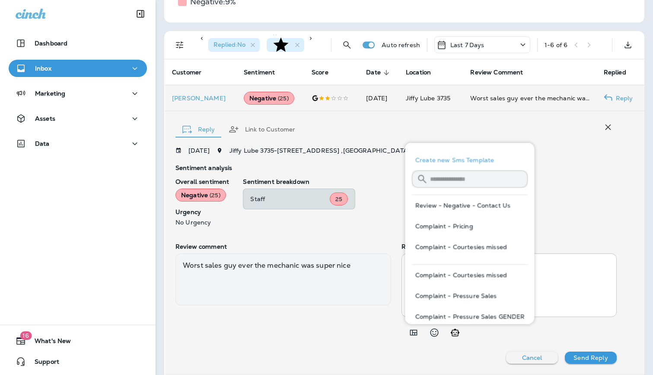
click at [582, 264] on textarea at bounding box center [509, 285] width 202 height 50
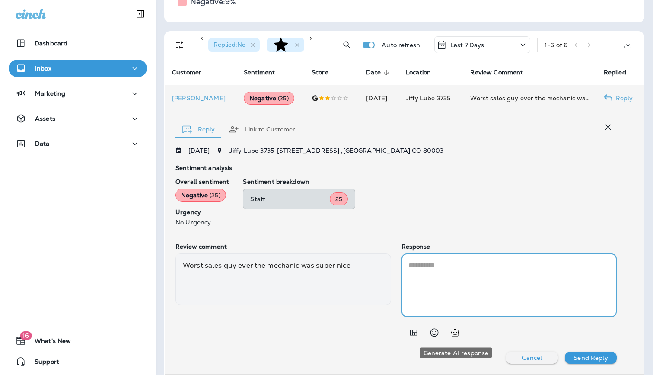
click at [450, 331] on icon "Generate AI response" at bounding box center [455, 332] width 10 height 10
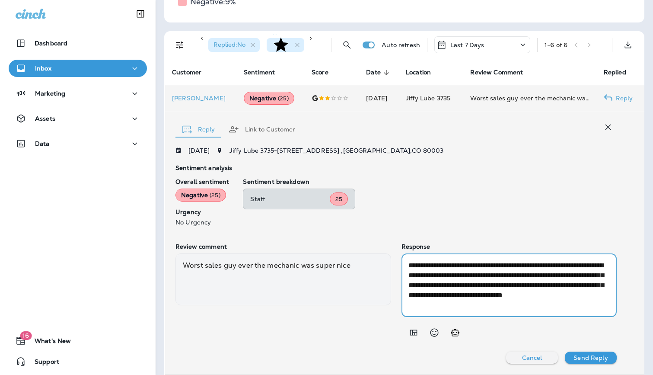
drag, startPoint x: 483, startPoint y: 263, endPoint x: 397, endPoint y: 260, distance: 85.2
click at [397, 260] on div "**********" at bounding box center [395, 292] width 441 height 98
drag, startPoint x: 582, startPoint y: 283, endPoint x: 598, endPoint y: 280, distance: 15.8
click at [582, 283] on textarea "**********" at bounding box center [509, 285] width 202 height 50
type textarea "**********"
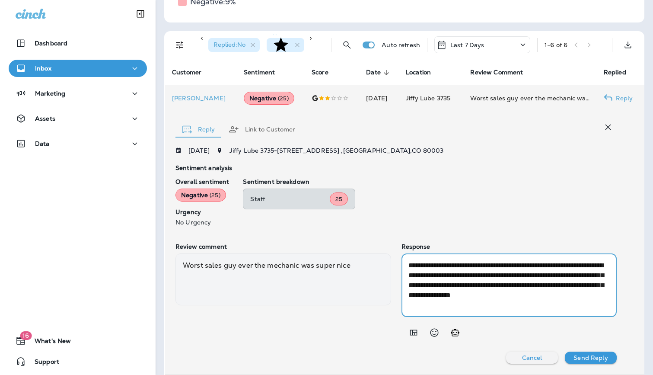
click at [589, 364] on div "**********" at bounding box center [404, 242] width 479 height 263
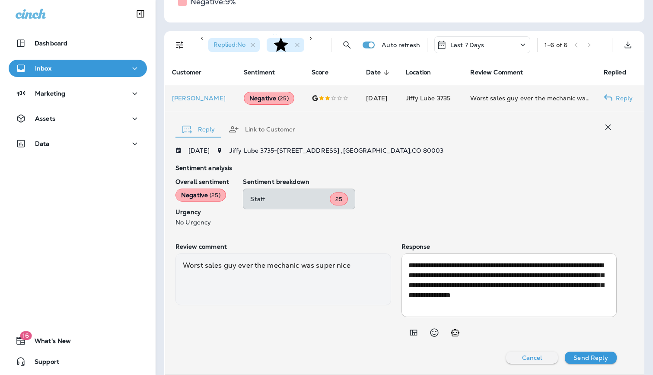
click at [590, 356] on p "Send Reply" at bounding box center [590, 357] width 34 height 7
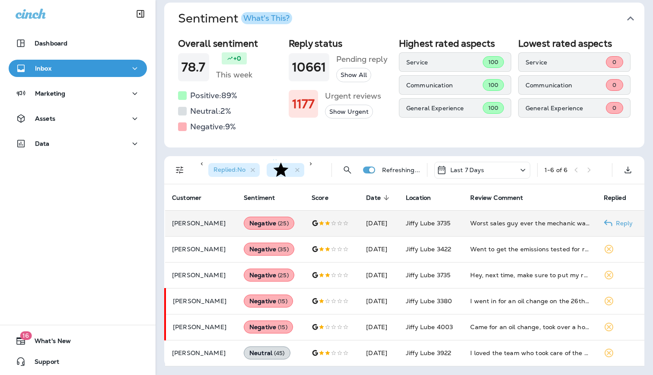
scroll to position [30, 0]
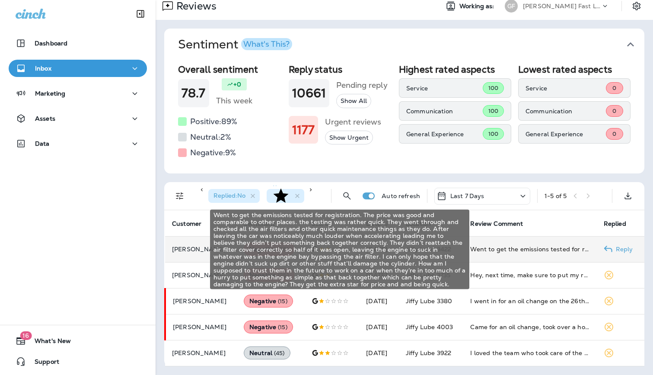
click at [494, 251] on div "Went to get the emissions tested for registration. The price was good and compa…" at bounding box center [529, 249] width 119 height 9
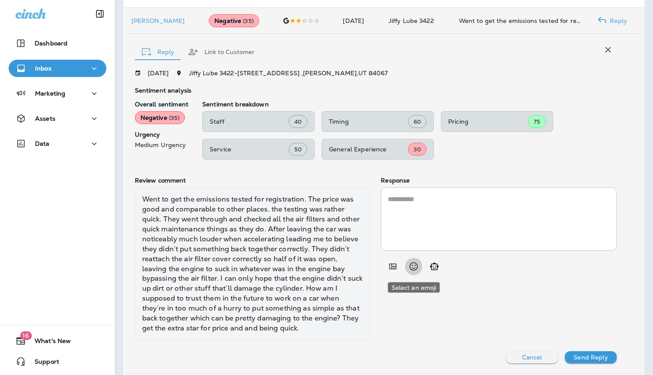
click at [415, 258] on button "Select an emoji" at bounding box center [413, 265] width 17 height 17
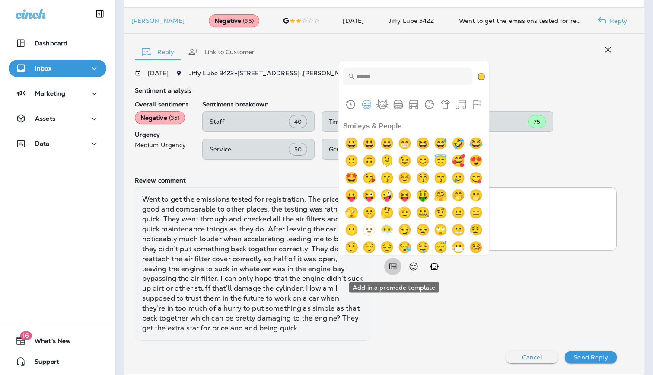
click at [389, 264] on icon "Add in a premade template" at bounding box center [392, 267] width 7 height 6
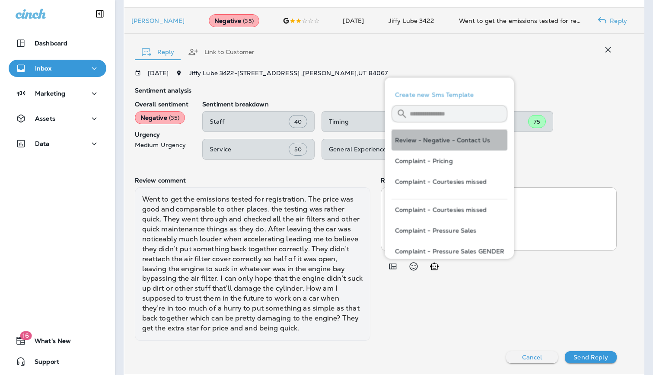
click at [458, 140] on button "Review - Negative - Contact Us" at bounding box center [449, 140] width 116 height 21
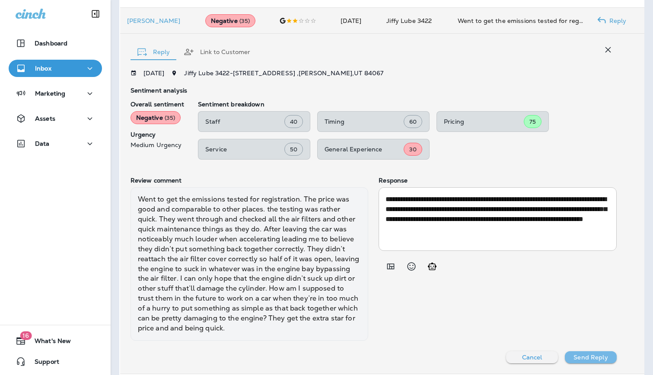
click at [584, 356] on p "Send Reply" at bounding box center [590, 356] width 34 height 7
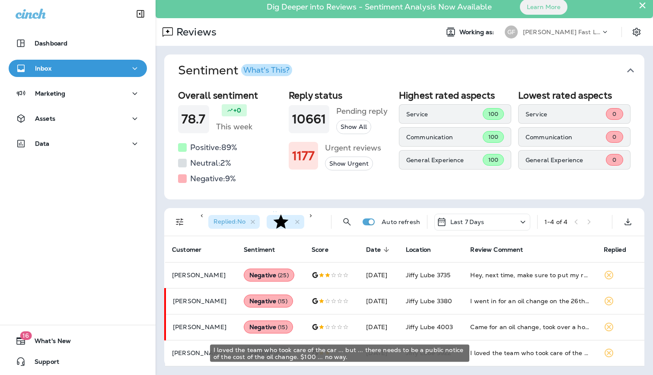
scroll to position [4, 0]
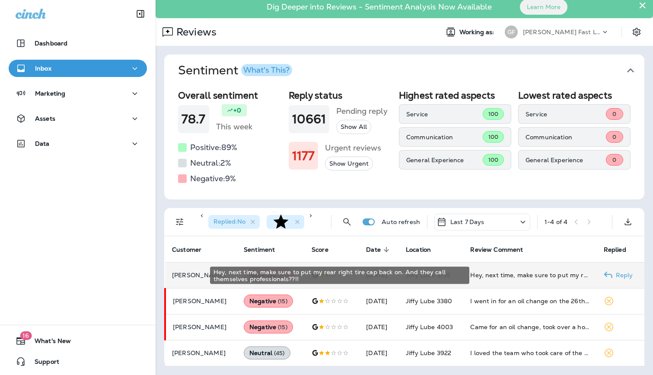
click at [508, 273] on div "Hey, next time, make sure to put my rear right tire cap back on. And they call …" at bounding box center [529, 274] width 119 height 9
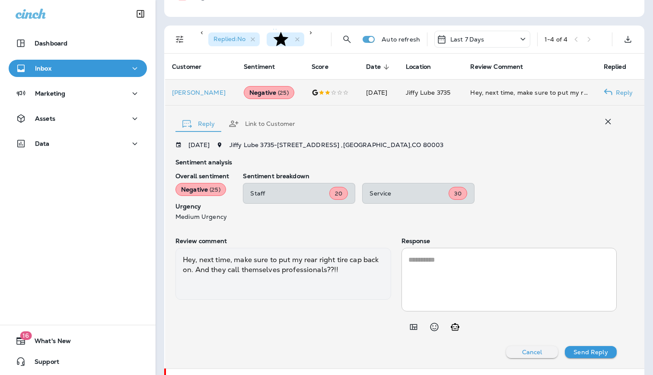
scroll to position [184, 0]
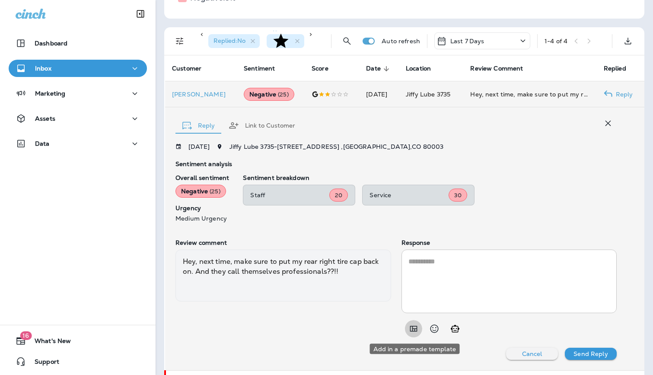
click at [412, 328] on icon "Add in a premade template" at bounding box center [413, 329] width 7 height 6
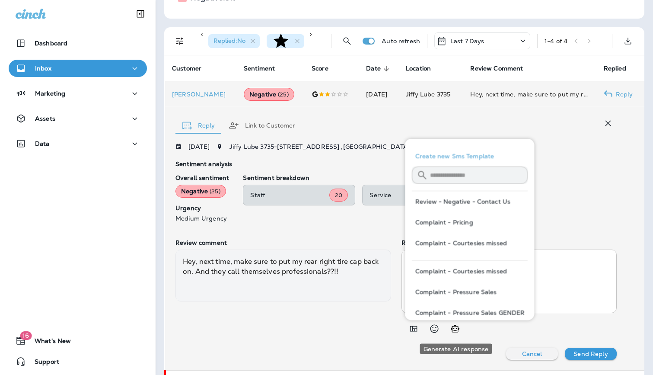
click at [453, 327] on icon "Generate AI response" at bounding box center [455, 328] width 10 height 10
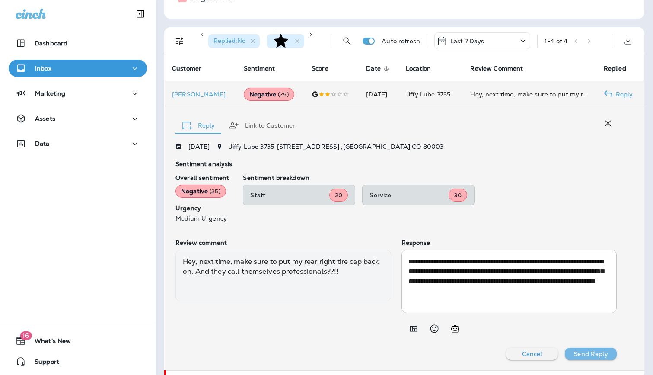
click at [594, 355] on p "Send Reply" at bounding box center [590, 353] width 34 height 7
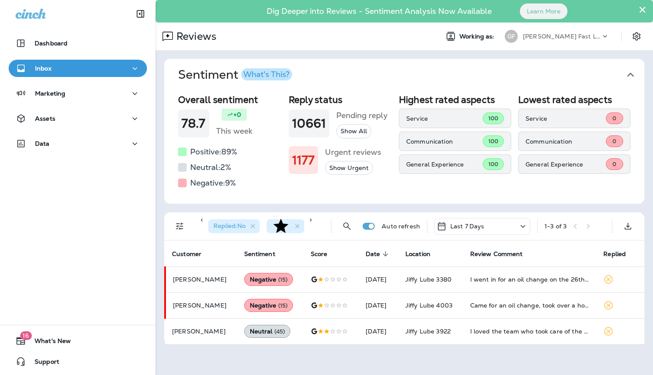
scroll to position [0, 0]
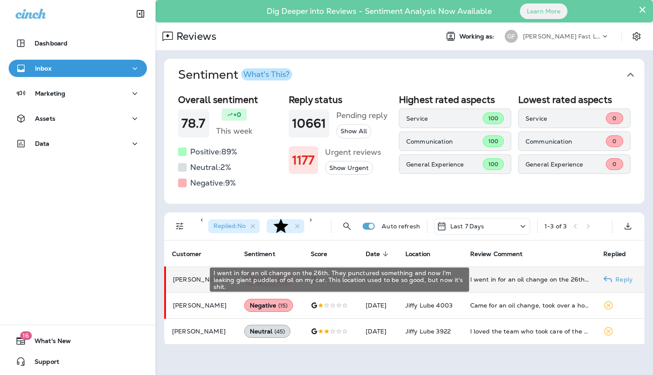
click at [538, 281] on div "I went in for an oil change on the 26th. They punctured something and now I'm l…" at bounding box center [530, 279] width 120 height 9
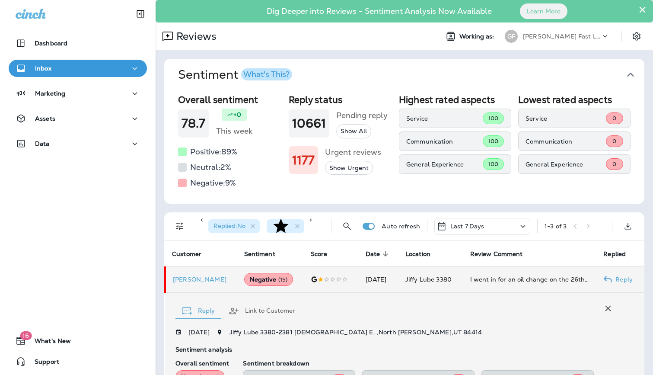
scroll to position [181, 0]
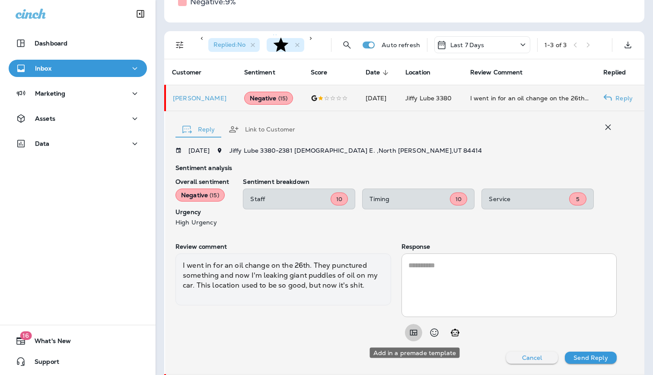
click at [415, 332] on icon "Add in a premade template" at bounding box center [413, 333] width 7 height 6
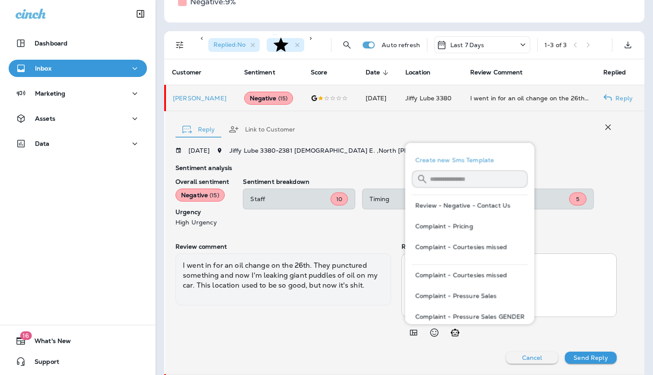
click at [484, 205] on button "Review - Negative - Contact Us" at bounding box center [470, 205] width 116 height 21
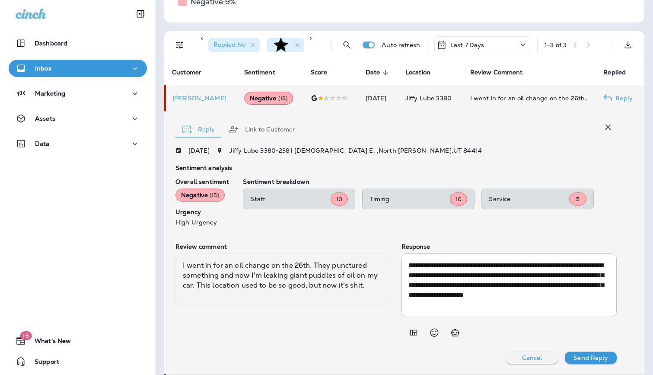
click at [594, 359] on p "Send Reply" at bounding box center [590, 357] width 34 height 7
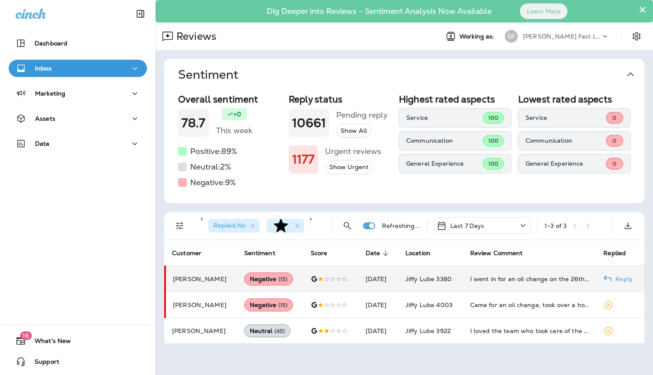
scroll to position [0, 0]
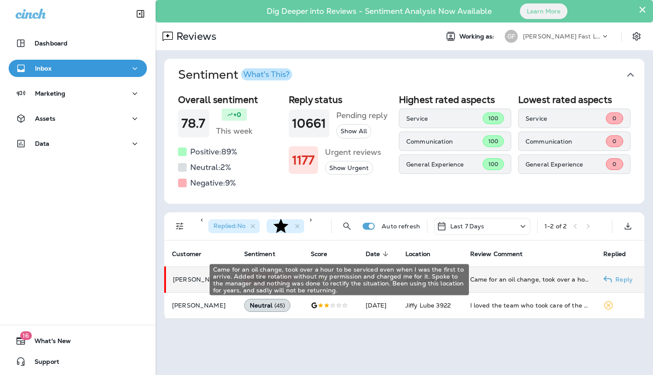
click at [513, 277] on div "Came for an oil change, took over a hour to be serviced even when I was the fir…" at bounding box center [530, 279] width 120 height 9
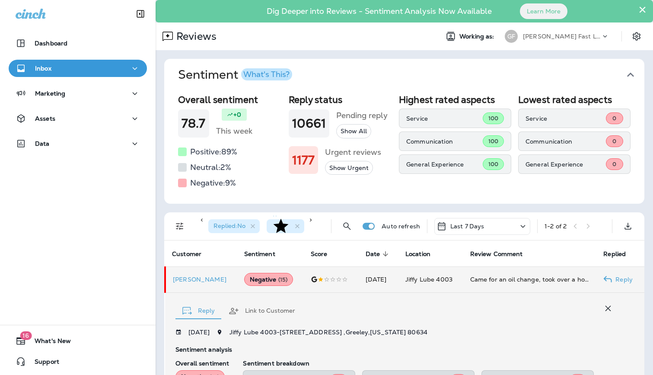
scroll to position [193, 0]
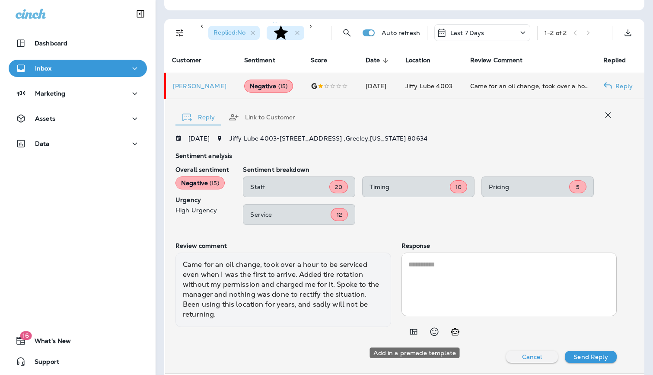
click at [416, 334] on icon "Add in a premade template" at bounding box center [413, 331] width 10 height 10
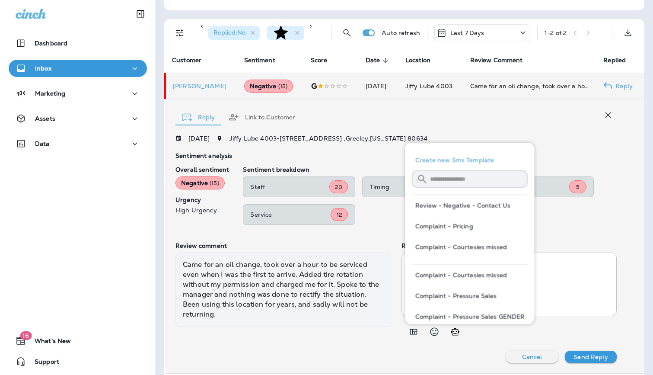
click at [473, 208] on button "Review - Negative - Contact Us" at bounding box center [470, 205] width 116 height 21
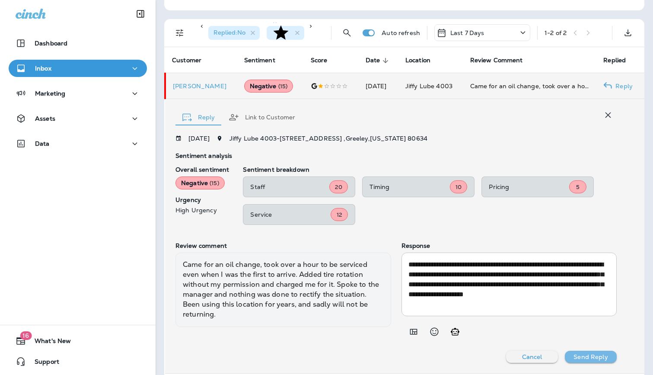
click at [605, 356] on p "Send Reply" at bounding box center [590, 356] width 34 height 7
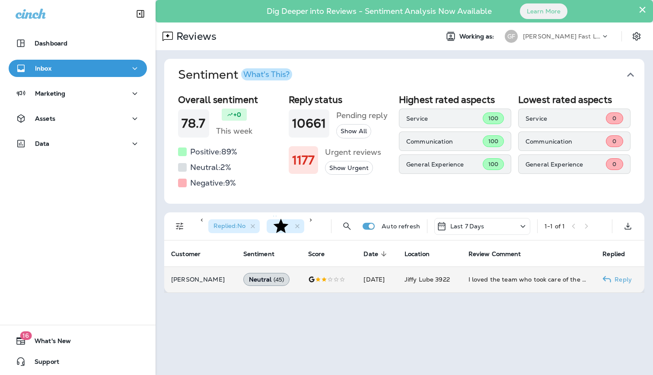
click at [517, 286] on td "I loved the team who took care of the car ... but ... there needs to be a publi…" at bounding box center [528, 279] width 134 height 26
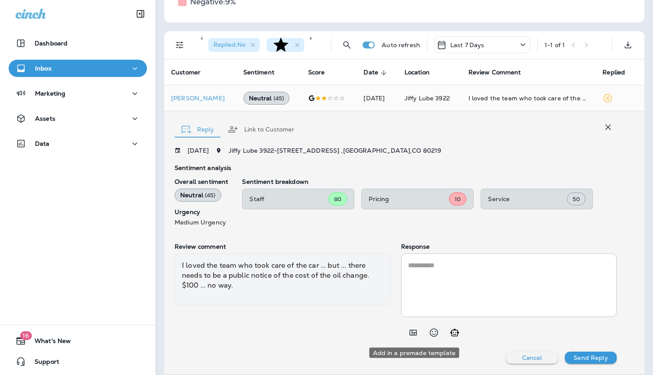
click at [414, 333] on icon "Add in a premade template" at bounding box center [412, 333] width 7 height 6
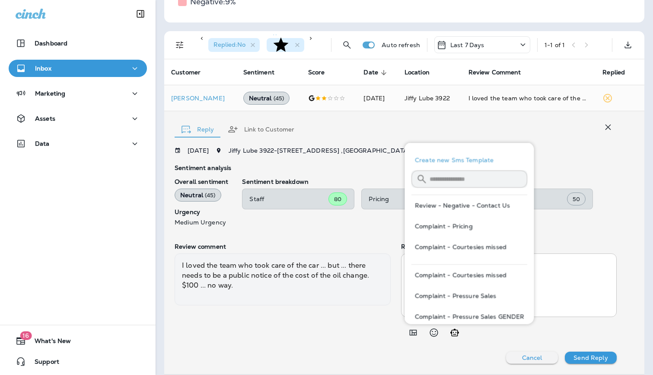
click at [481, 220] on button "Complaint - Pricing" at bounding box center [469, 226] width 116 height 21
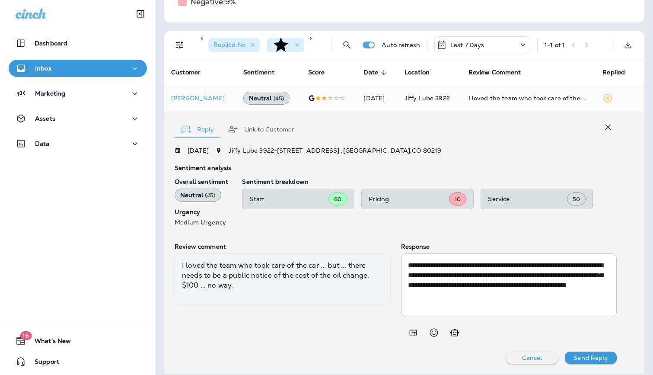
click at [588, 359] on p "Send Reply" at bounding box center [590, 357] width 34 height 7
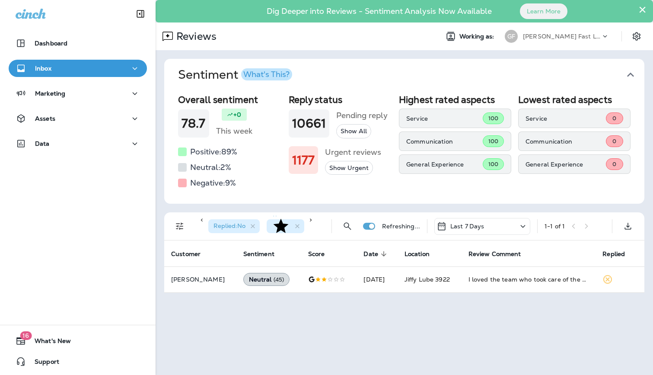
scroll to position [0, 0]
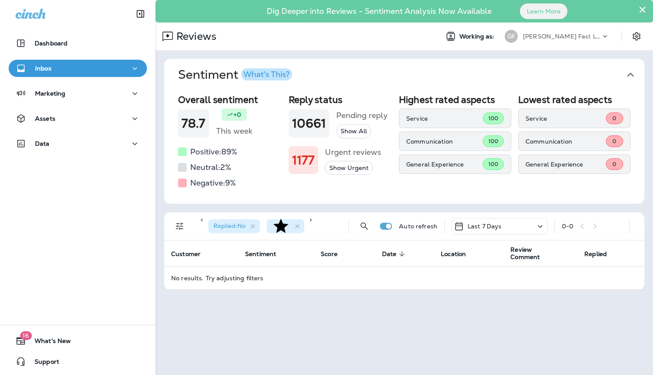
click at [604, 342] on div "× Dig Deeper into Reviews - Sentiment Analysis Now Available Learn More Reviews…" at bounding box center [404, 187] width 497 height 375
